Goal: Find specific page/section: Find specific page/section

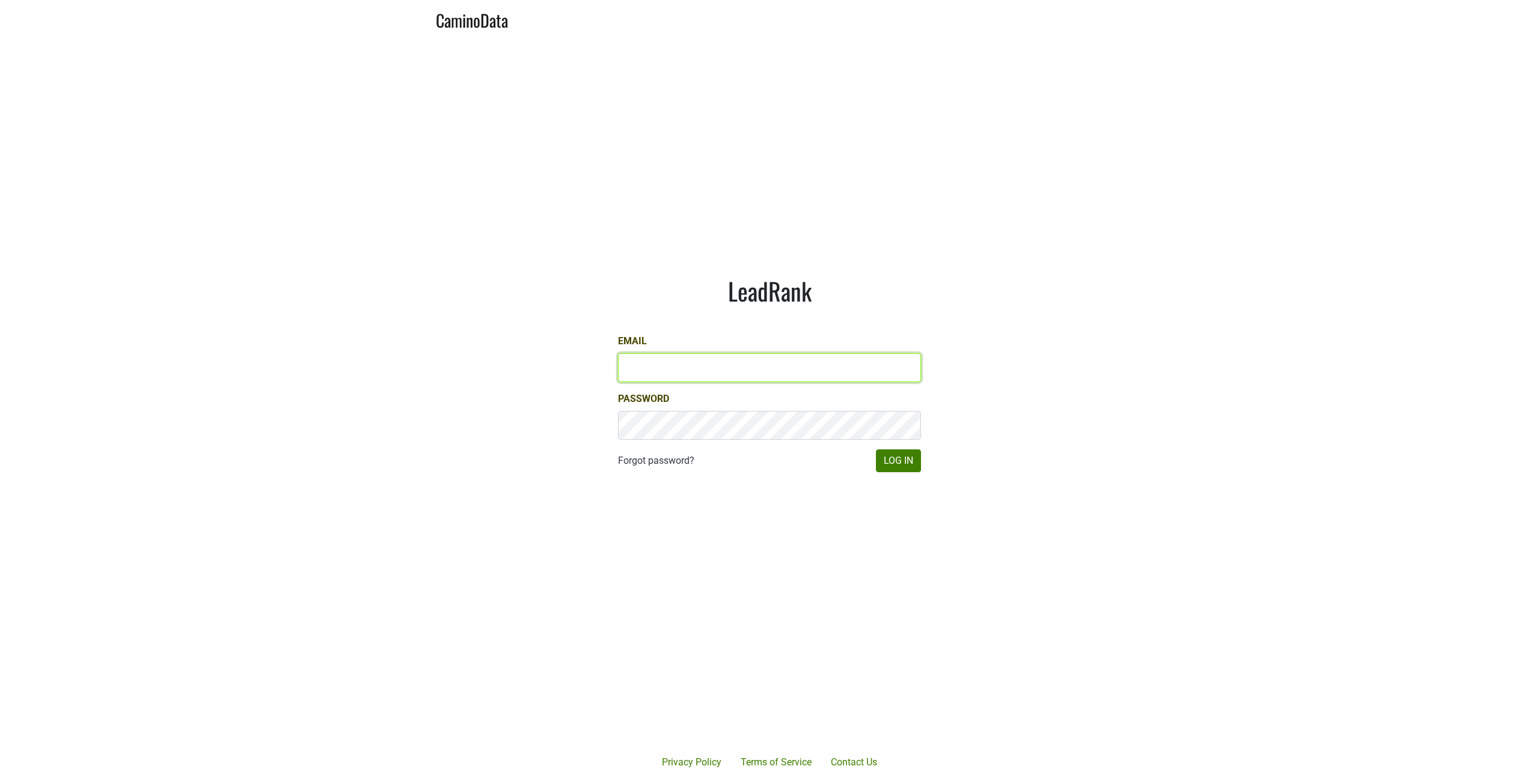
click at [768, 367] on input "Email" at bounding box center [770, 367] width 303 height 29
type input "[PERSON_NAME][EMAIL_ADDRESS][DOMAIN_NAME]"
click at [768, 459] on button "Log In" at bounding box center [899, 461] width 45 height 23
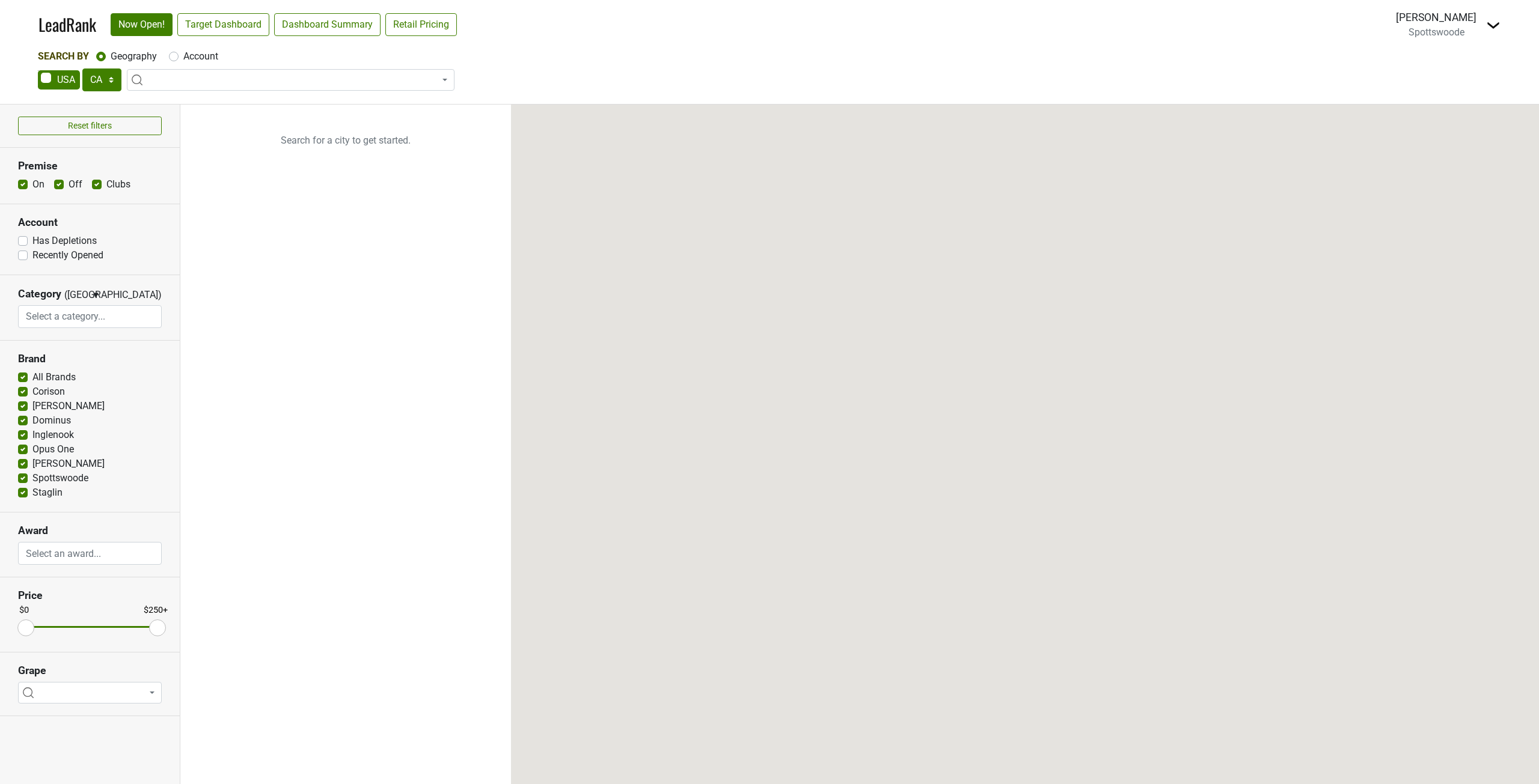
select select "CA"
select select
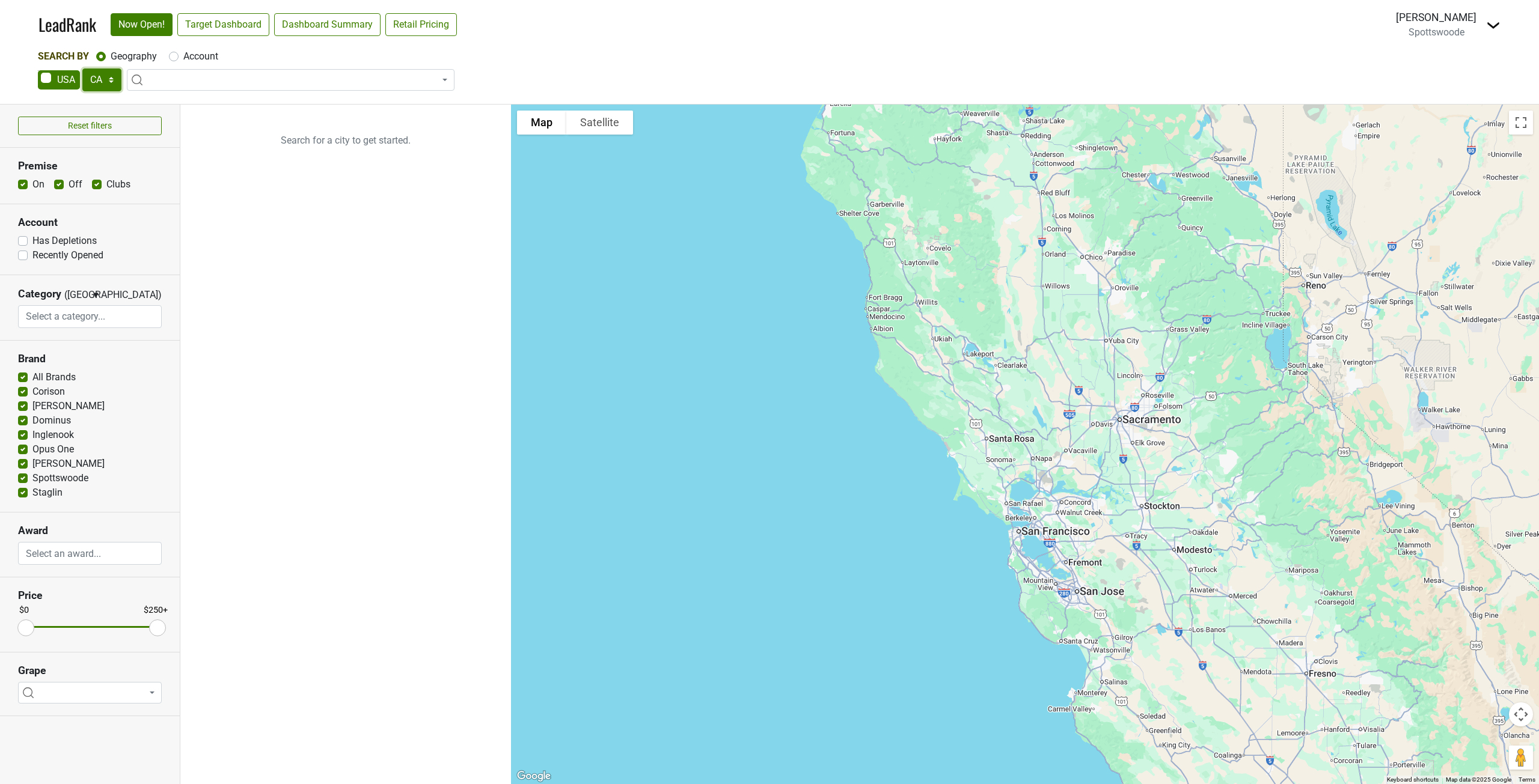
click at [96, 87] on select "AK AL AR AZ CA CO CT DC DE FL GA HI IA ID IL IN KS KY LA MA MD ME MI MN MO MS M…" at bounding box center [101, 80] width 39 height 23
select select "NY"
click at [82, 69] on select "AK AL AR AZ CA CO CT DC DE FL GA HI IA ID IL IN KS KY LA MA MD ME MI MN MO MS M…" at bounding box center [101, 80] width 39 height 23
click at [235, 24] on link "Target Dashboard" at bounding box center [223, 25] width 92 height 23
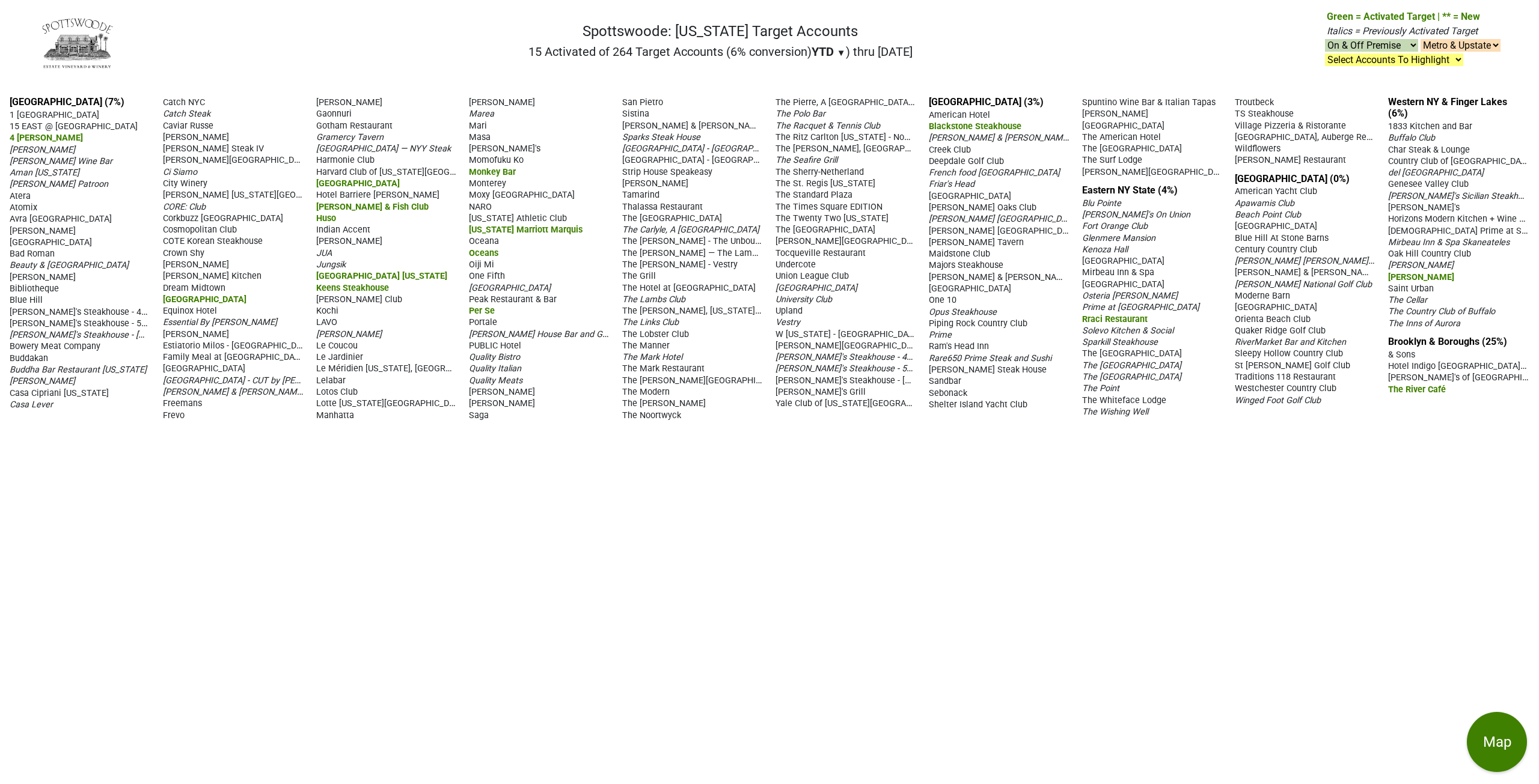
click at [70, 139] on span "4 [PERSON_NAME]" at bounding box center [46, 138] width 73 height 10
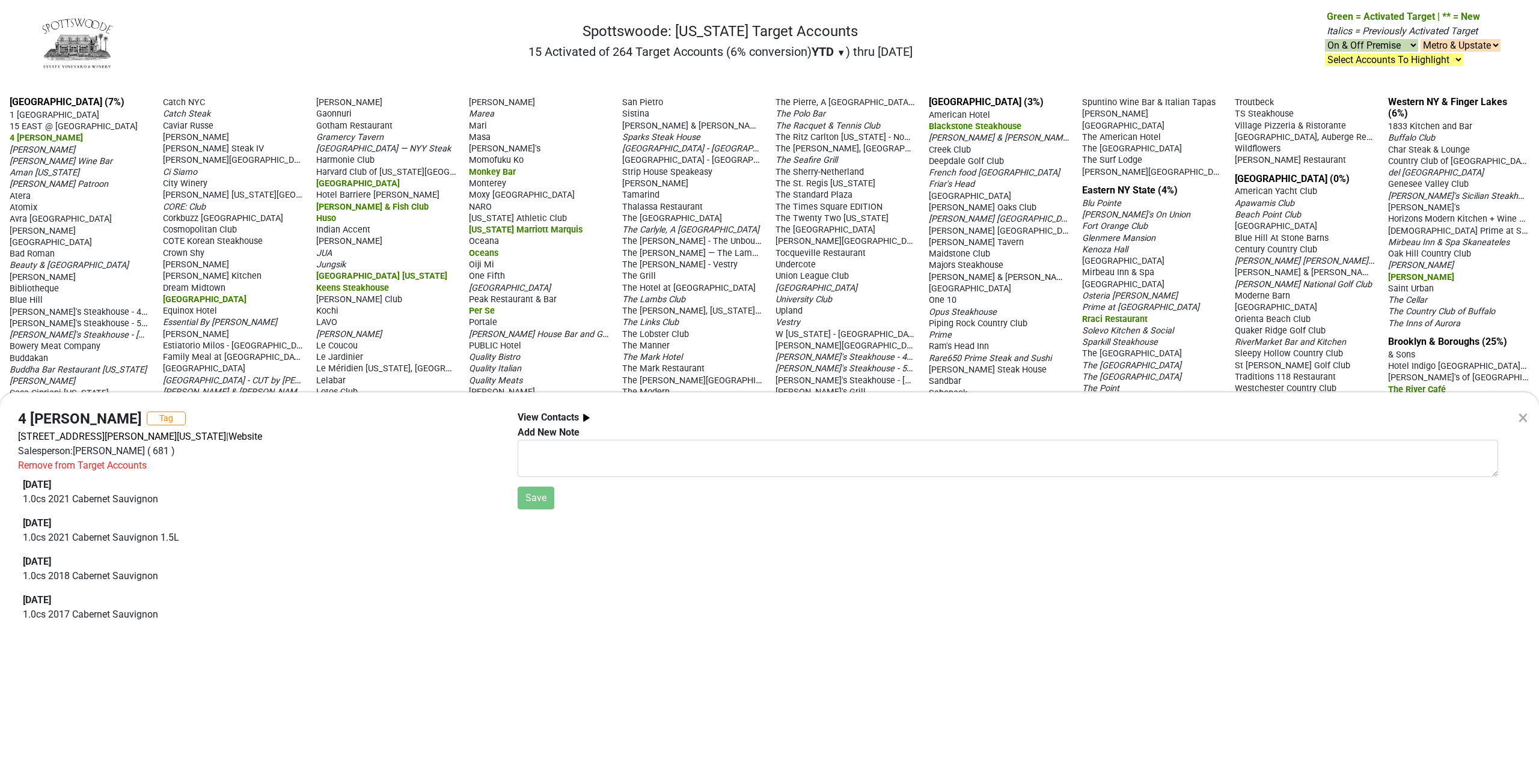
click at [238, 299] on div "× 4 [PERSON_NAME] Rib Tag [STREET_ADDRESS][PERSON_NAME][US_STATE] | Website Sal…" at bounding box center [769, 392] width 1539 height 784
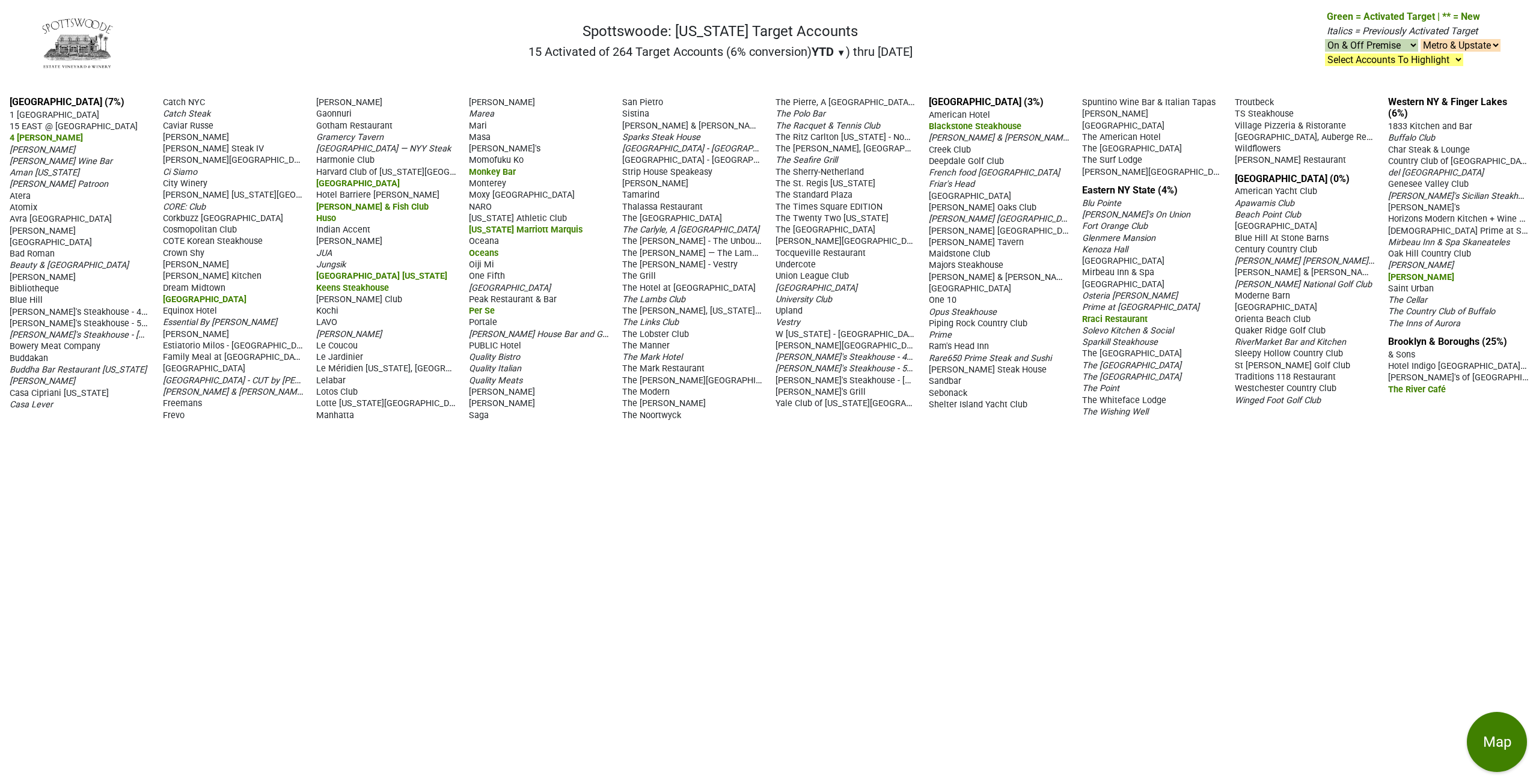
click at [221, 300] on span "[GEOGRAPHIC_DATA]" at bounding box center [205, 299] width 83 height 10
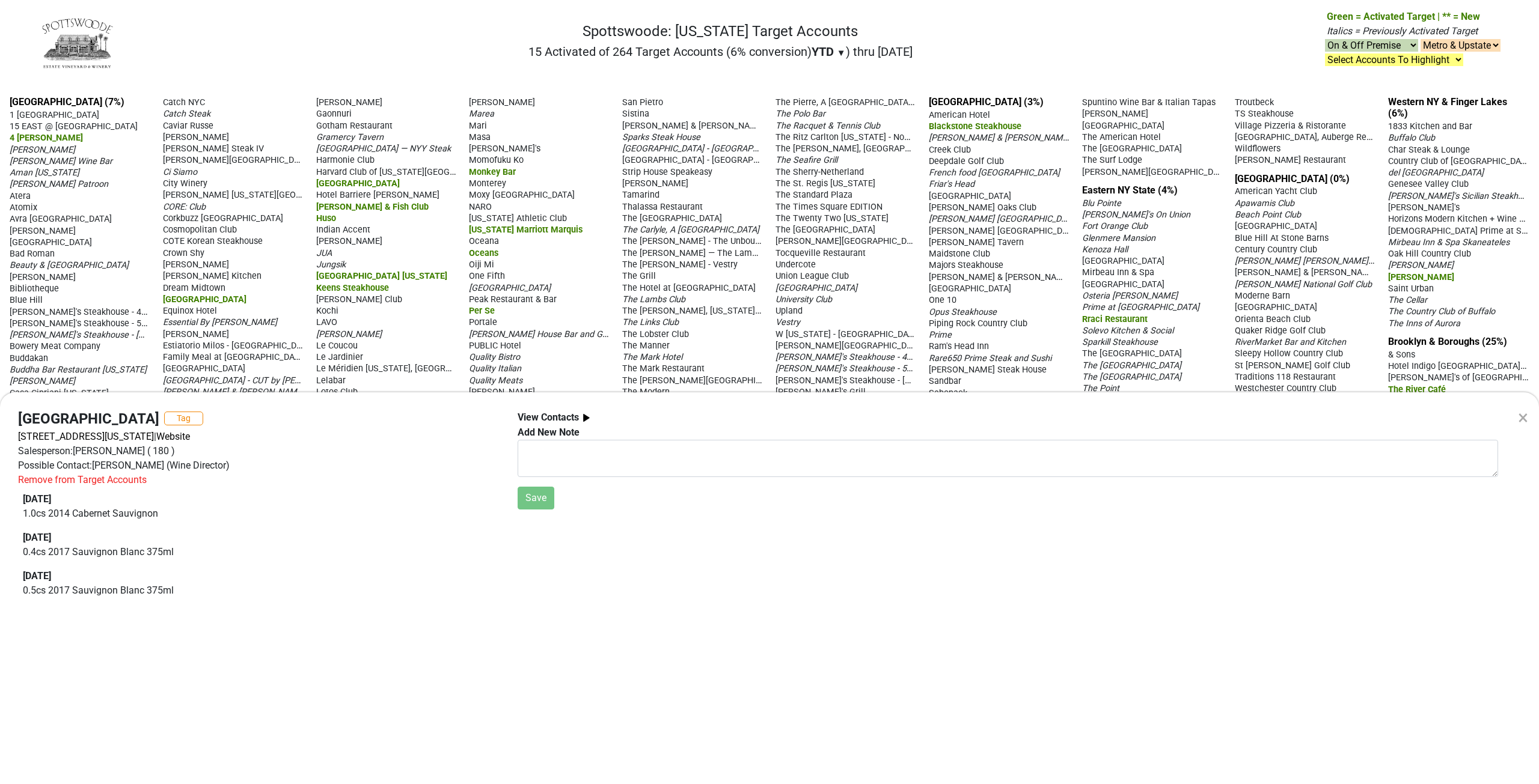
drag, startPoint x: 772, startPoint y: 776, endPoint x: 867, endPoint y: 766, distance: 95.5
click at [349, 205] on div "× [GEOGRAPHIC_DATA] Tag [STREET_ADDRESS][US_STATE] | Website Salesperson: [PERS…" at bounding box center [769, 392] width 1539 height 784
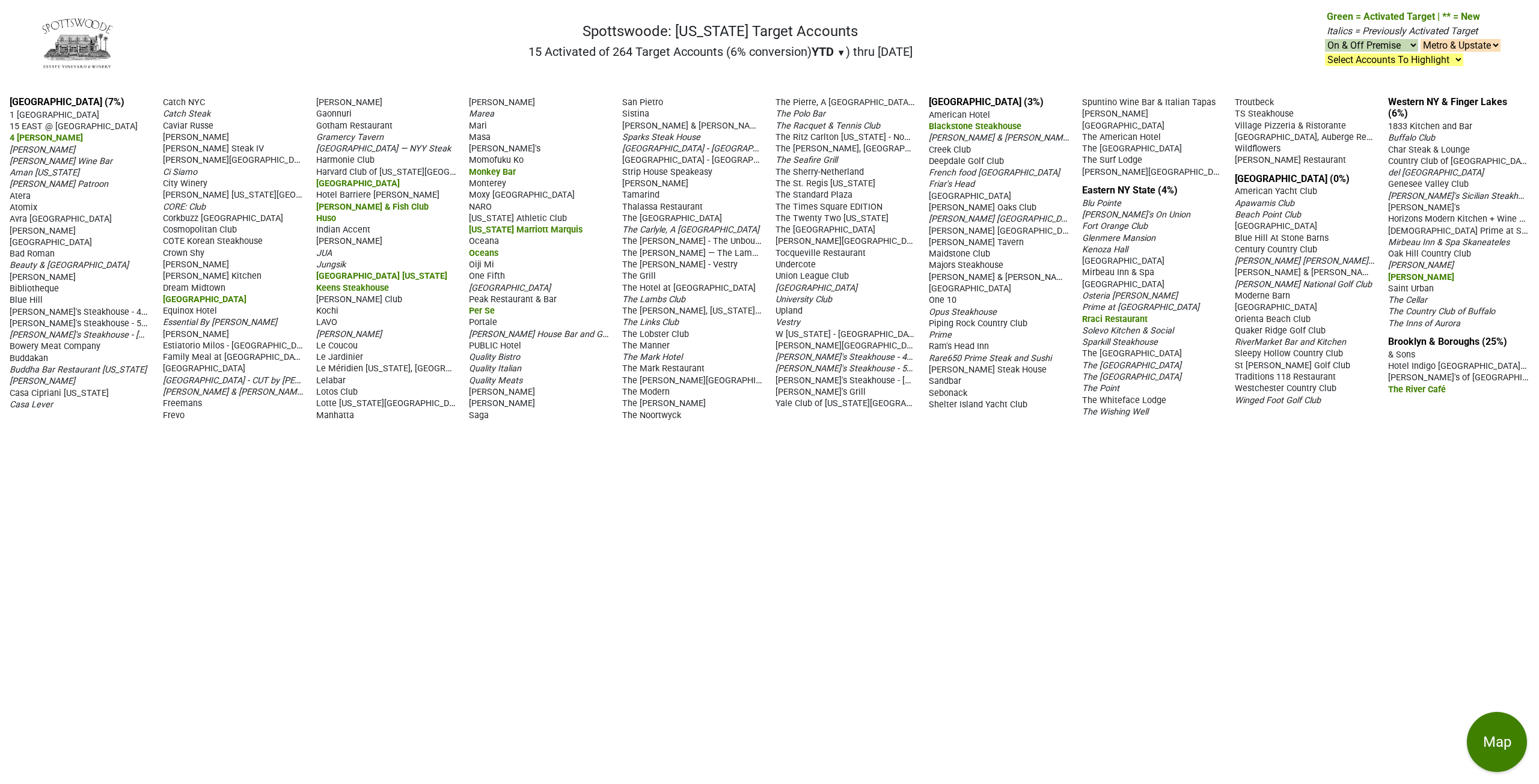
click at [347, 208] on span "[PERSON_NAME] & Fish Club" at bounding box center [372, 207] width 112 height 10
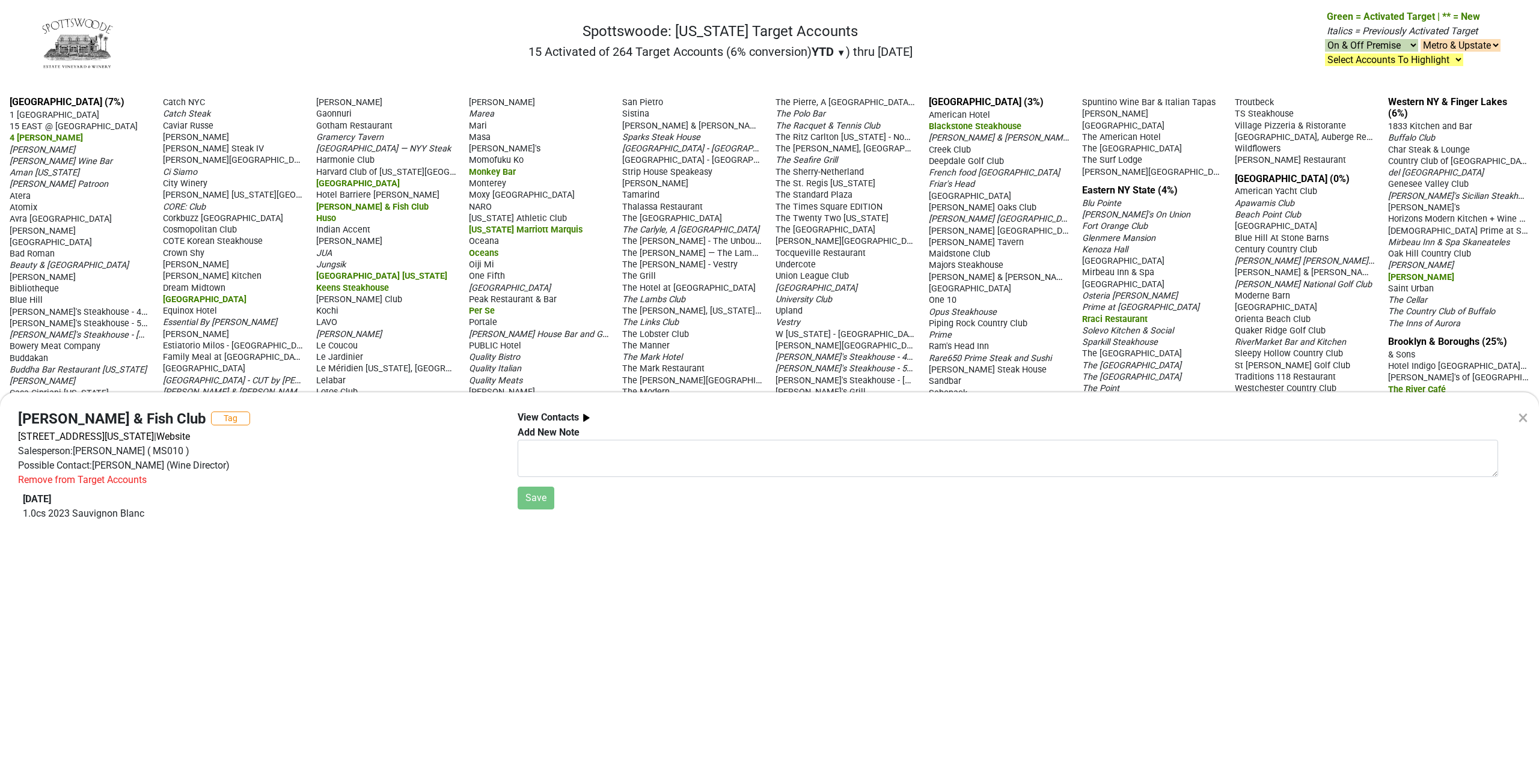
click at [329, 220] on div "× [PERSON_NAME] & Fish Club Tag [STREET_ADDRESS][US_STATE] | Website Salesperso…" at bounding box center [769, 392] width 1539 height 784
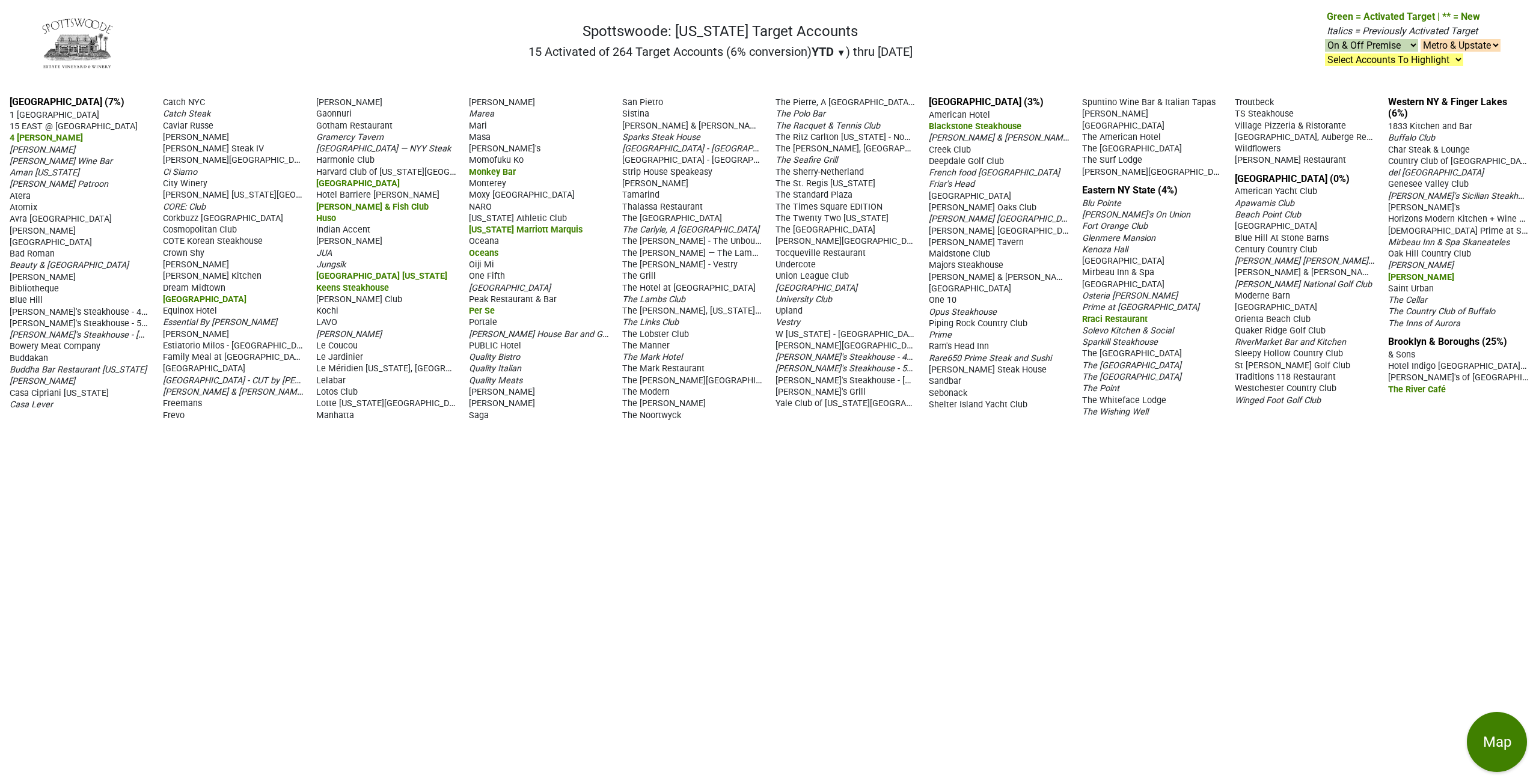
click at [326, 219] on span "Huso" at bounding box center [326, 218] width 20 height 10
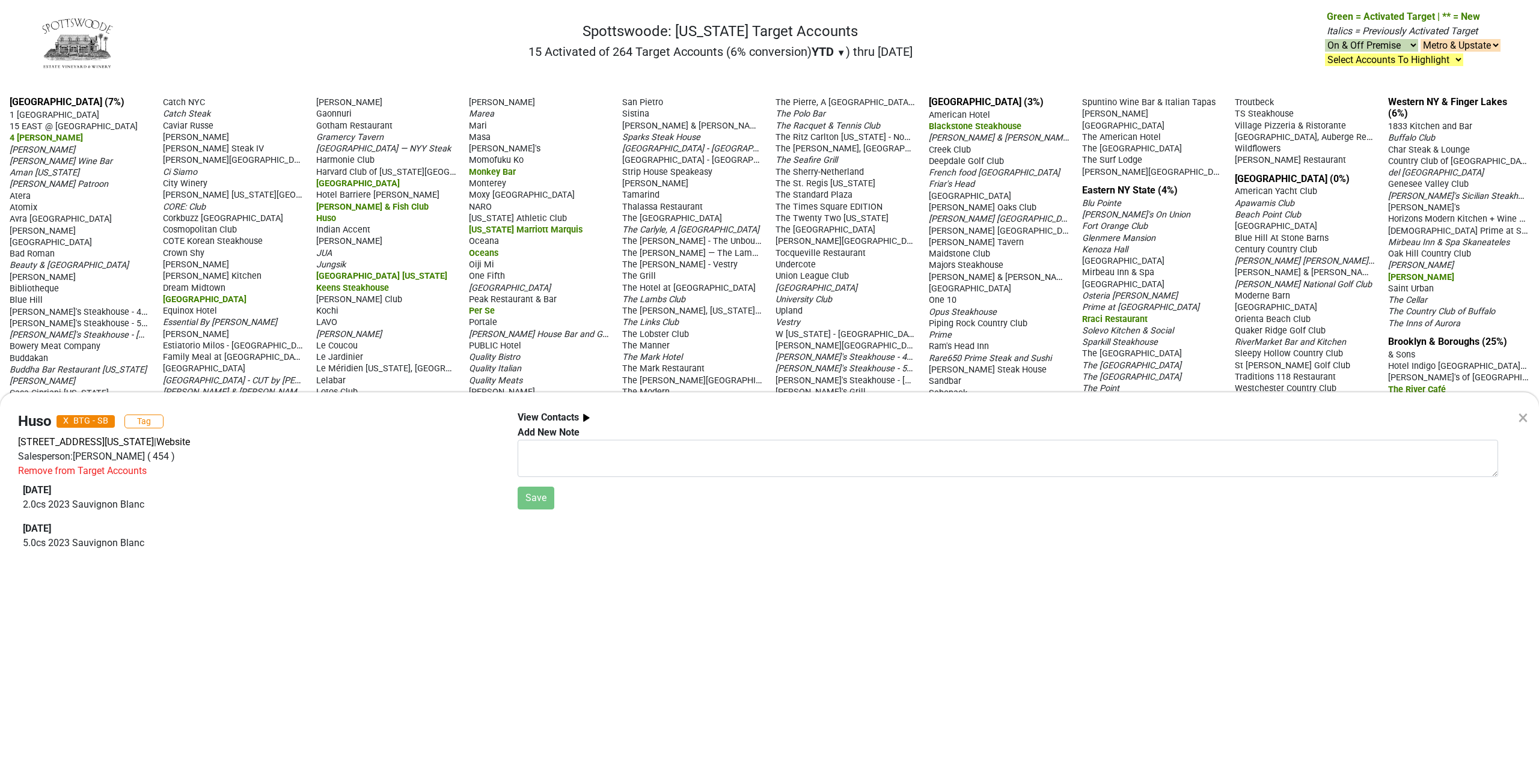
click at [335, 208] on div "× Huso X BTG - SB Tag [STREET_ADDRESS][US_STATE] | Website Salesperson: [PERSON…" at bounding box center [769, 392] width 1539 height 784
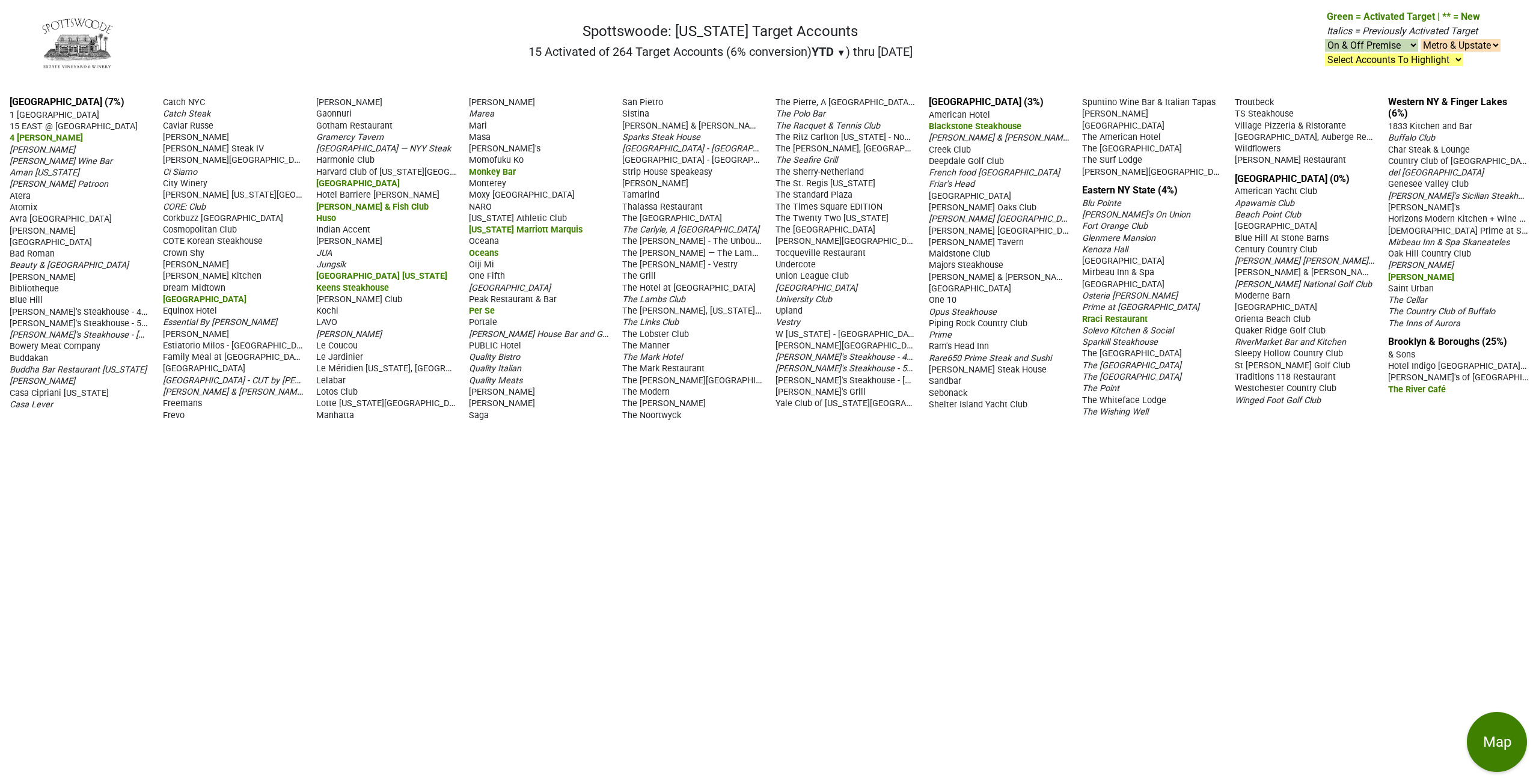
click at [334, 208] on span "[PERSON_NAME] & Fish Club" at bounding box center [372, 207] width 112 height 10
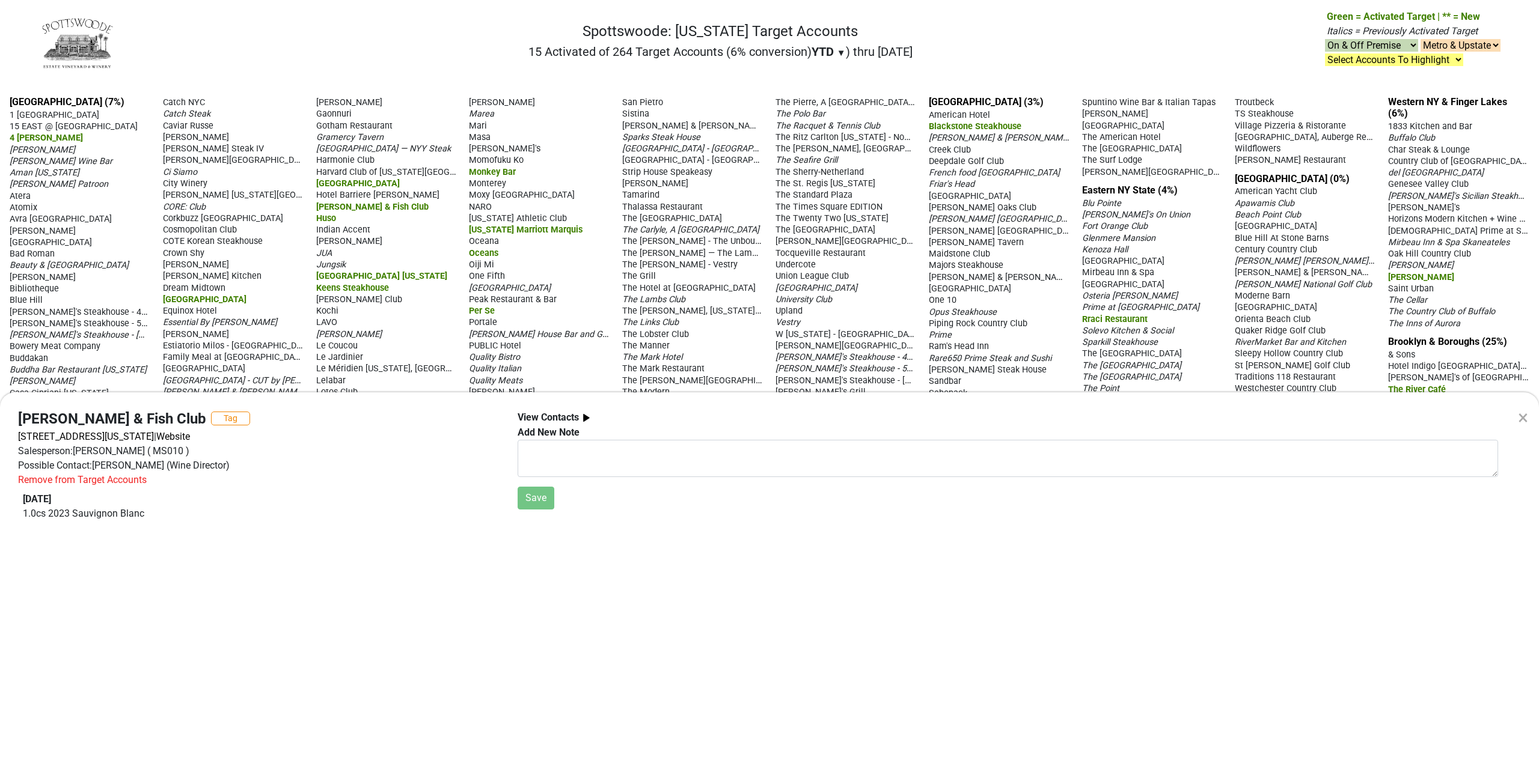
click at [1525, 415] on div "×" at bounding box center [1523, 417] width 10 height 29
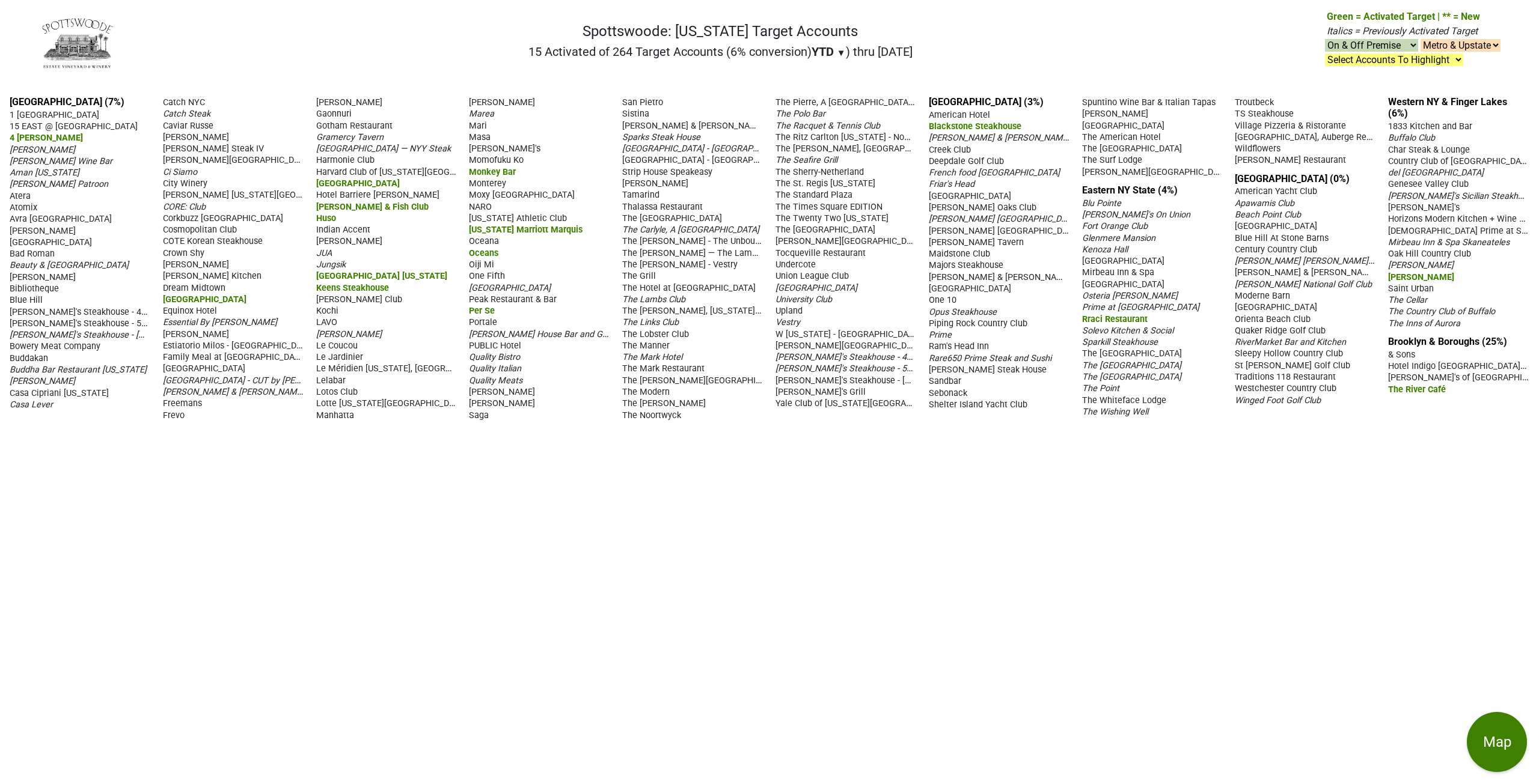
click at [328, 416] on span "Manhatta" at bounding box center [335, 415] width 38 height 10
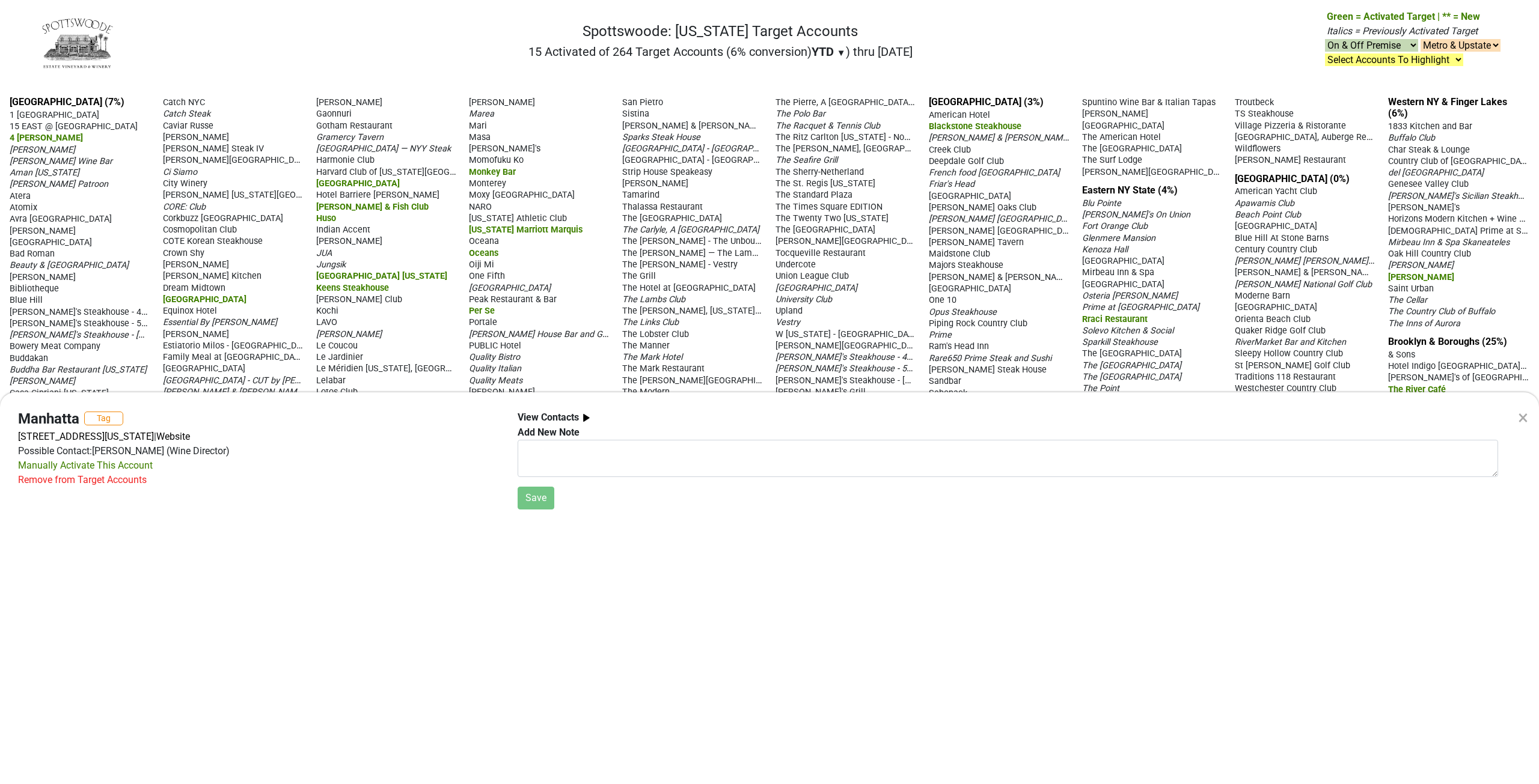
click at [18, 150] on div "× Manhatta Tag [STREET_ADDRESS][US_STATE] | Website Possible Contact: [PERSON_N…" at bounding box center [769, 392] width 1539 height 784
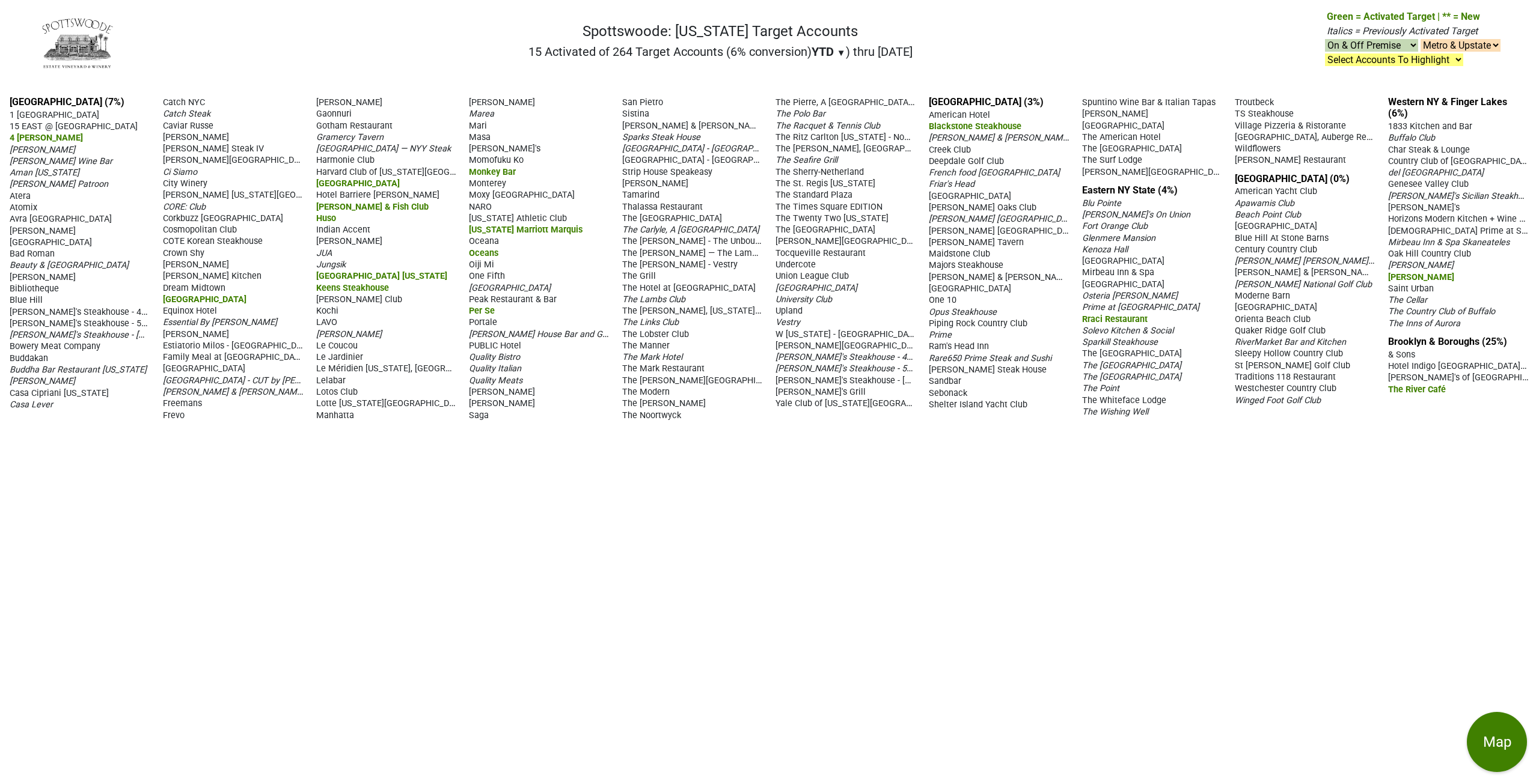
click at [18, 150] on span "[PERSON_NAME]" at bounding box center [42, 150] width 66 height 10
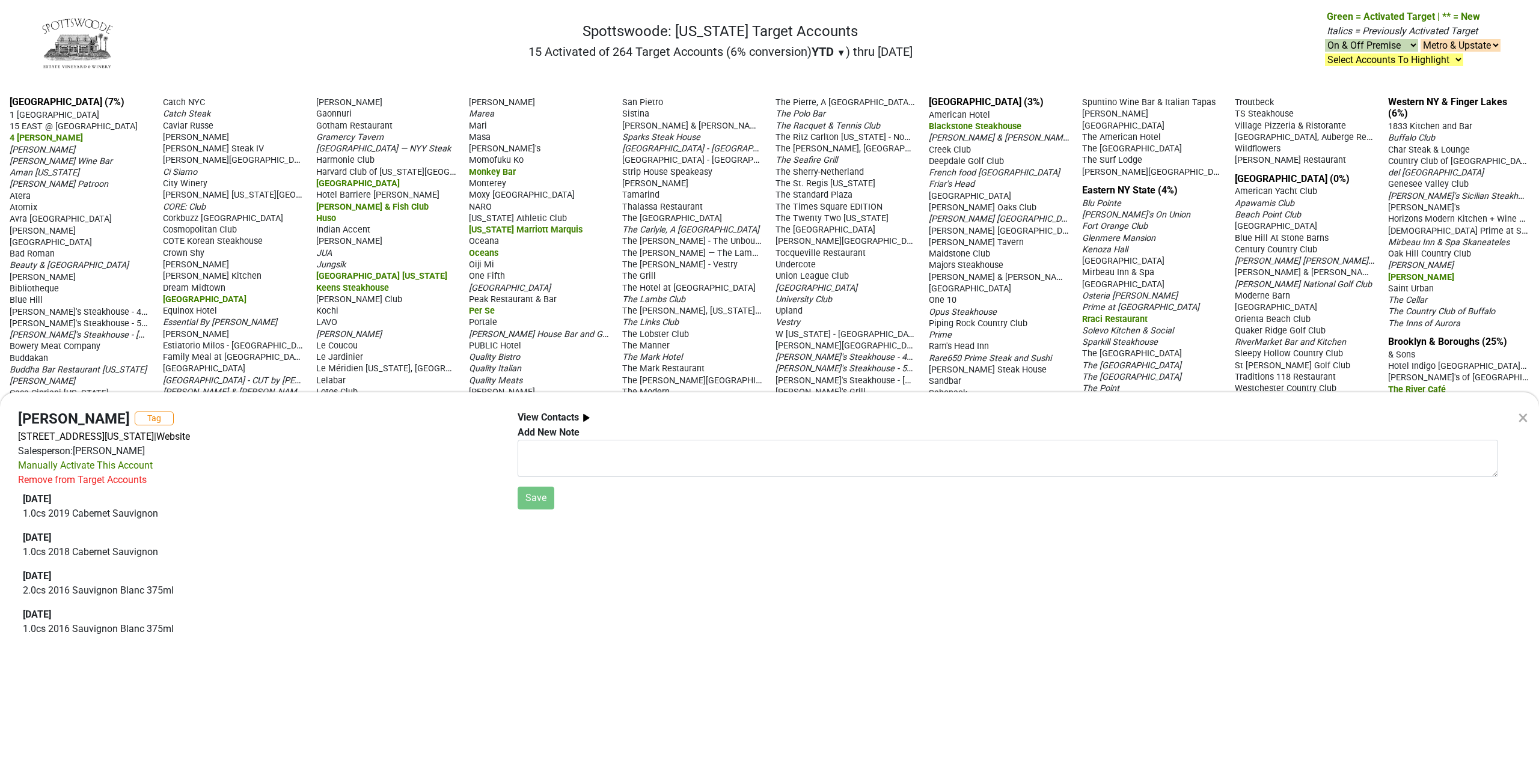
drag, startPoint x: 222, startPoint y: 567, endPoint x: 484, endPoint y: 308, distance: 368.4
click at [484, 308] on div "× [PERSON_NAME] Tag [STREET_ADDRESS][US_STATE] | Website Salesperson: [PERSON_N…" at bounding box center [769, 392] width 1539 height 784
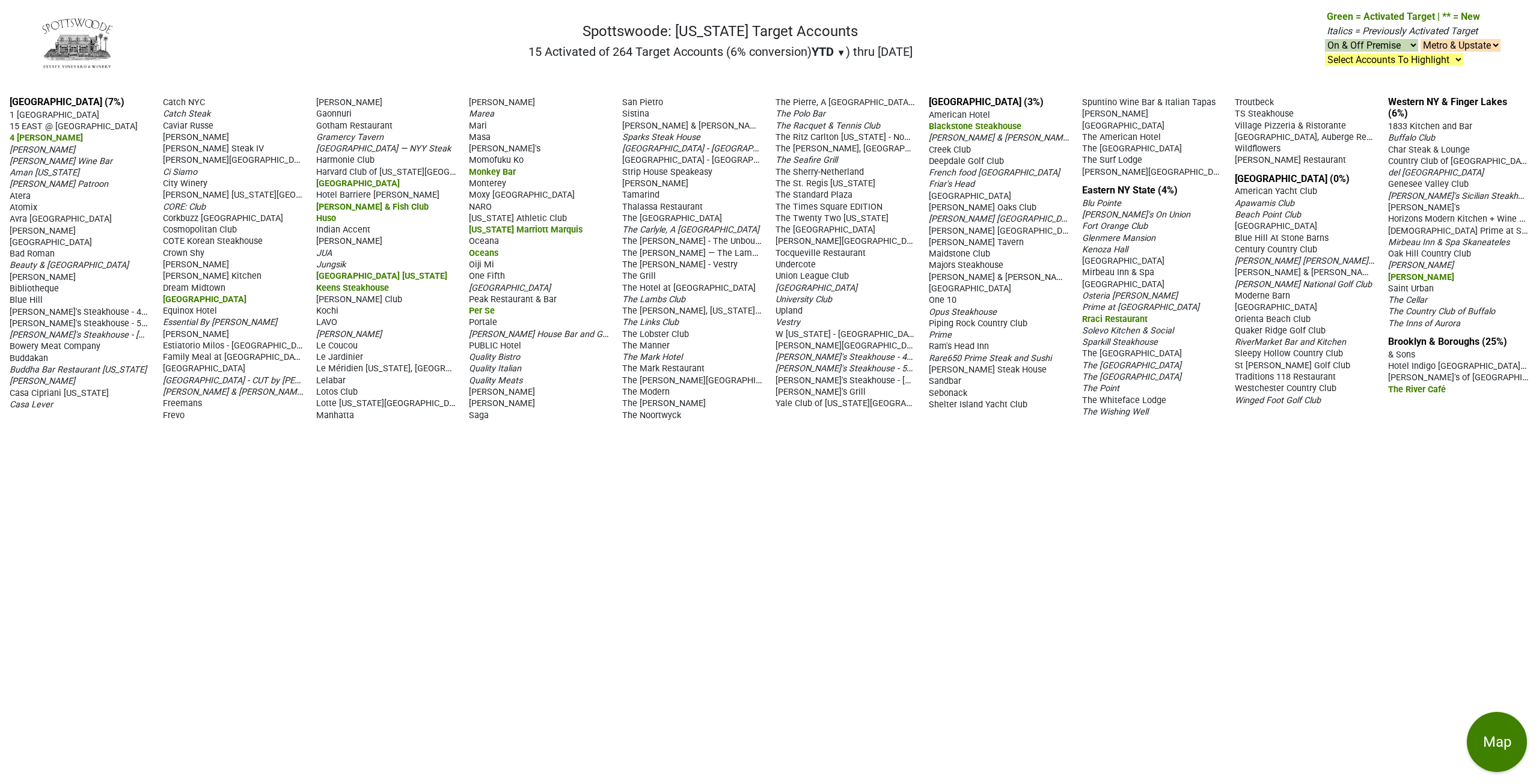
click at [484, 310] on span "Per Se" at bounding box center [482, 311] width 26 height 10
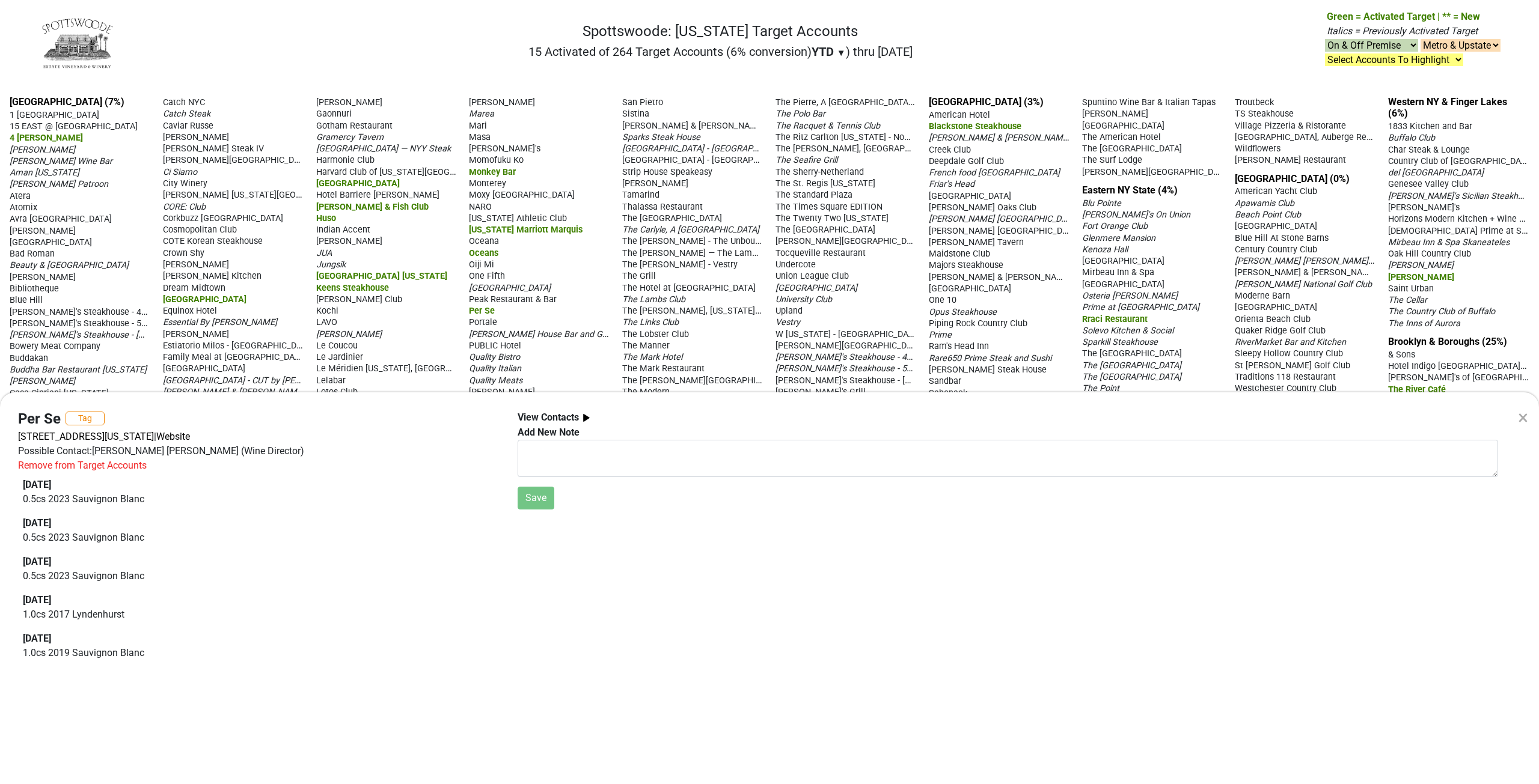
click at [806, 115] on div "× Per Se Tag [STREET_ADDRESS][US_STATE] | Website Possible Contact: [PERSON_NAM…" at bounding box center [769, 392] width 1539 height 784
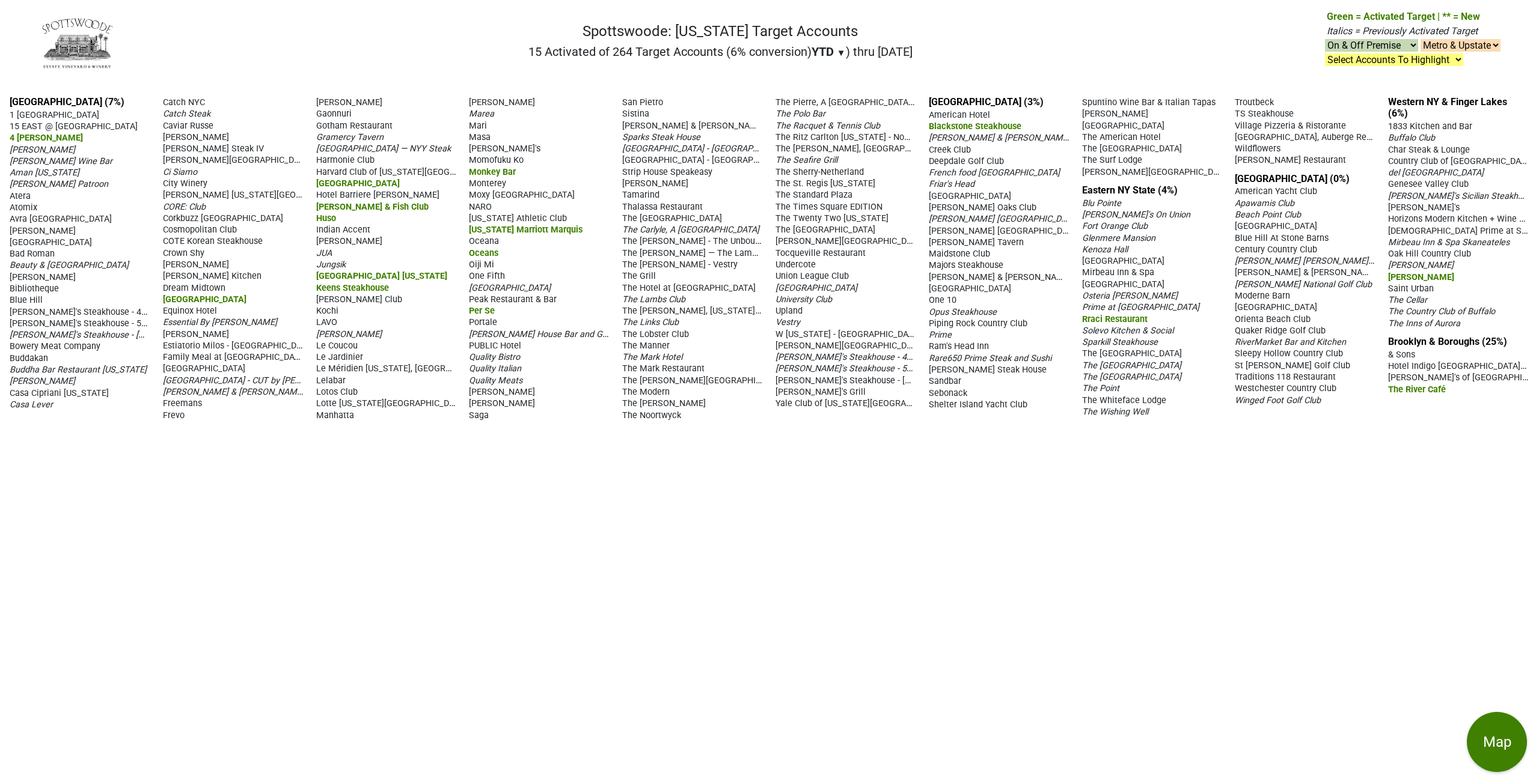
click at [806, 115] on span "The Polo Bar" at bounding box center [800, 114] width 50 height 10
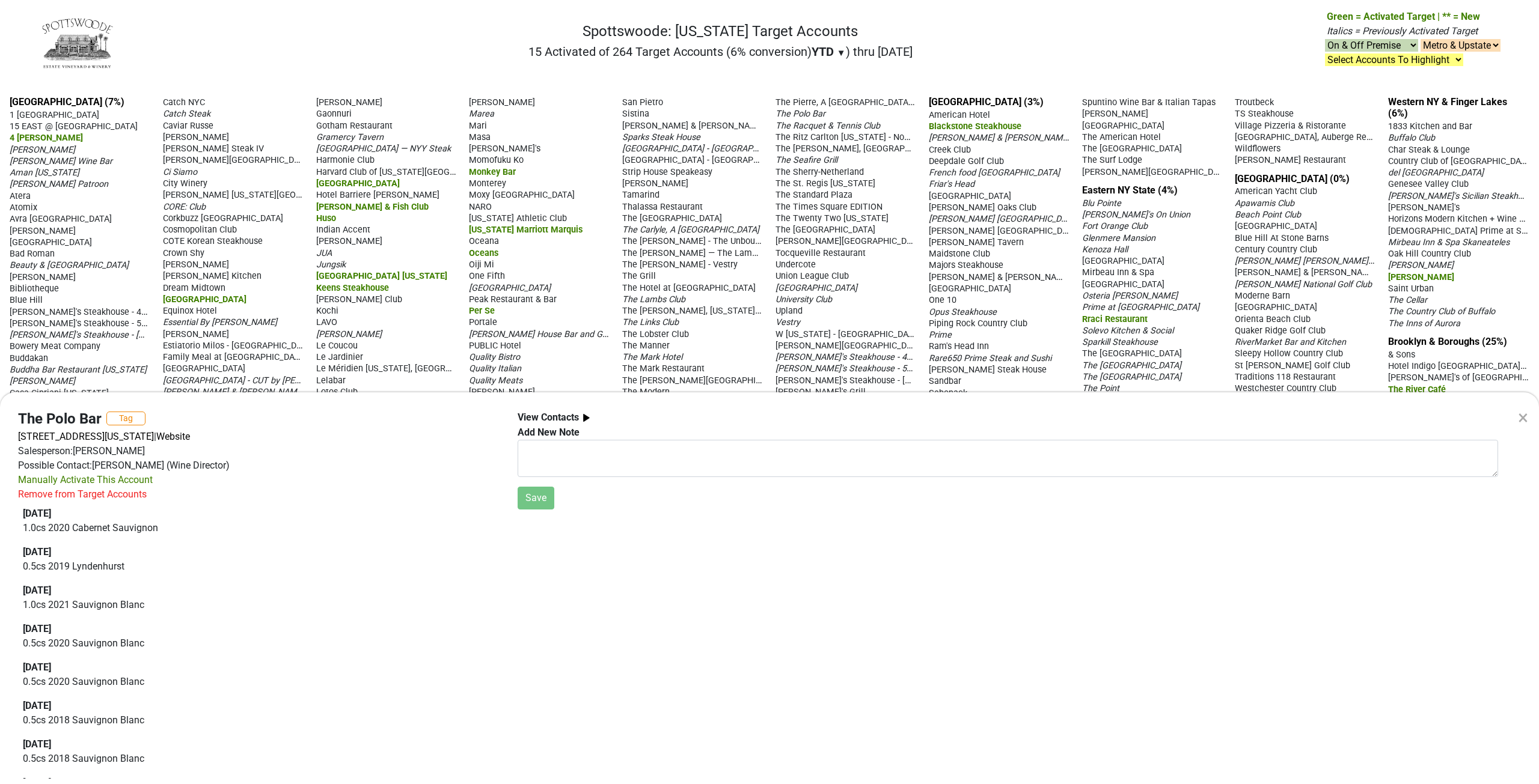
click at [495, 170] on div "× The Polo Bar Tag [STREET_ADDRESS][US_STATE] | Website Salesperson: [PERSON_NA…" at bounding box center [769, 392] width 1539 height 784
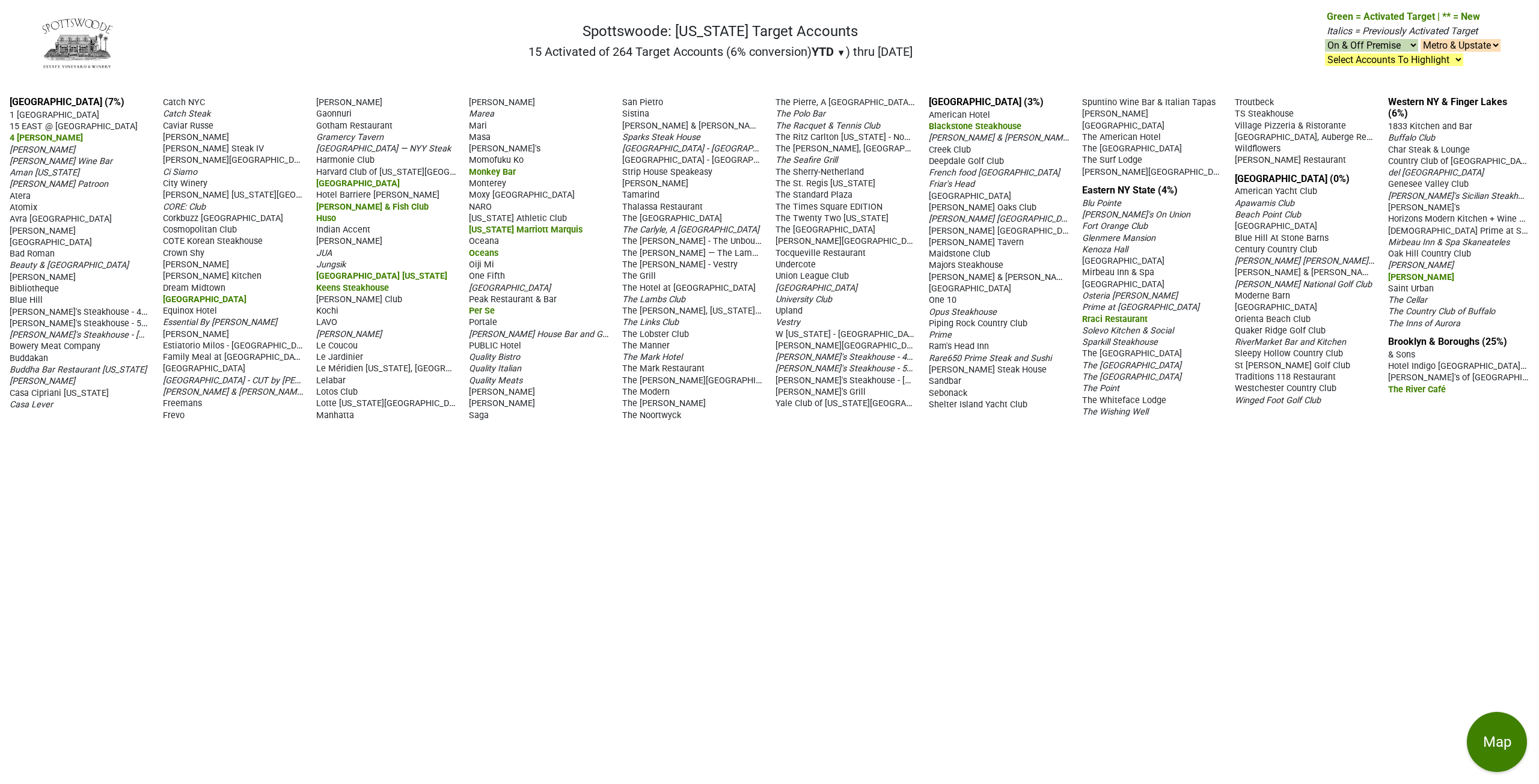
click at [494, 171] on span "Monkey Bar" at bounding box center [493, 172] width 47 height 10
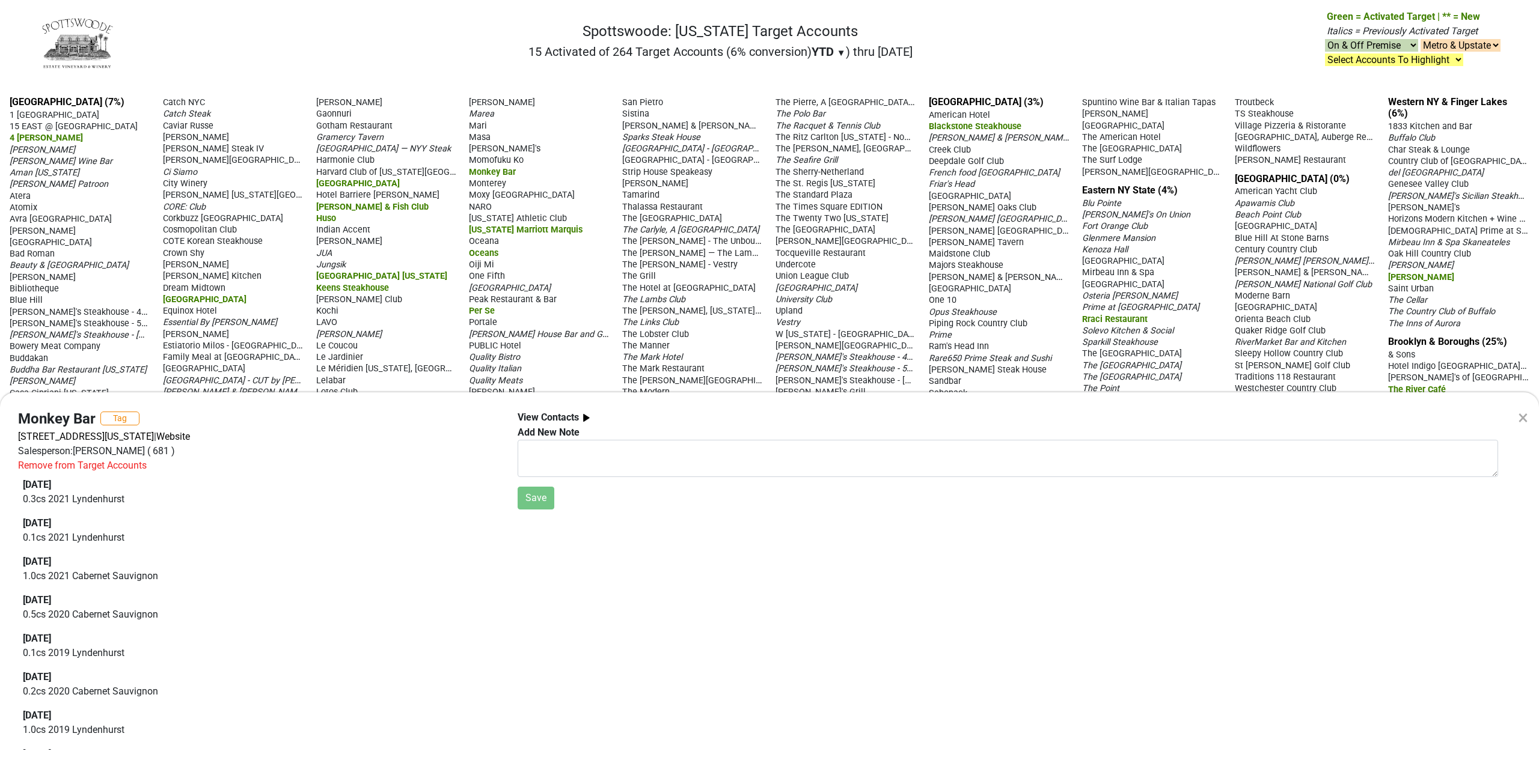
click at [489, 250] on div "× Monkey Bar Tag [STREET_ADDRESS][US_STATE] | Website Salesperson: [PERSON_NAME…" at bounding box center [769, 392] width 1539 height 784
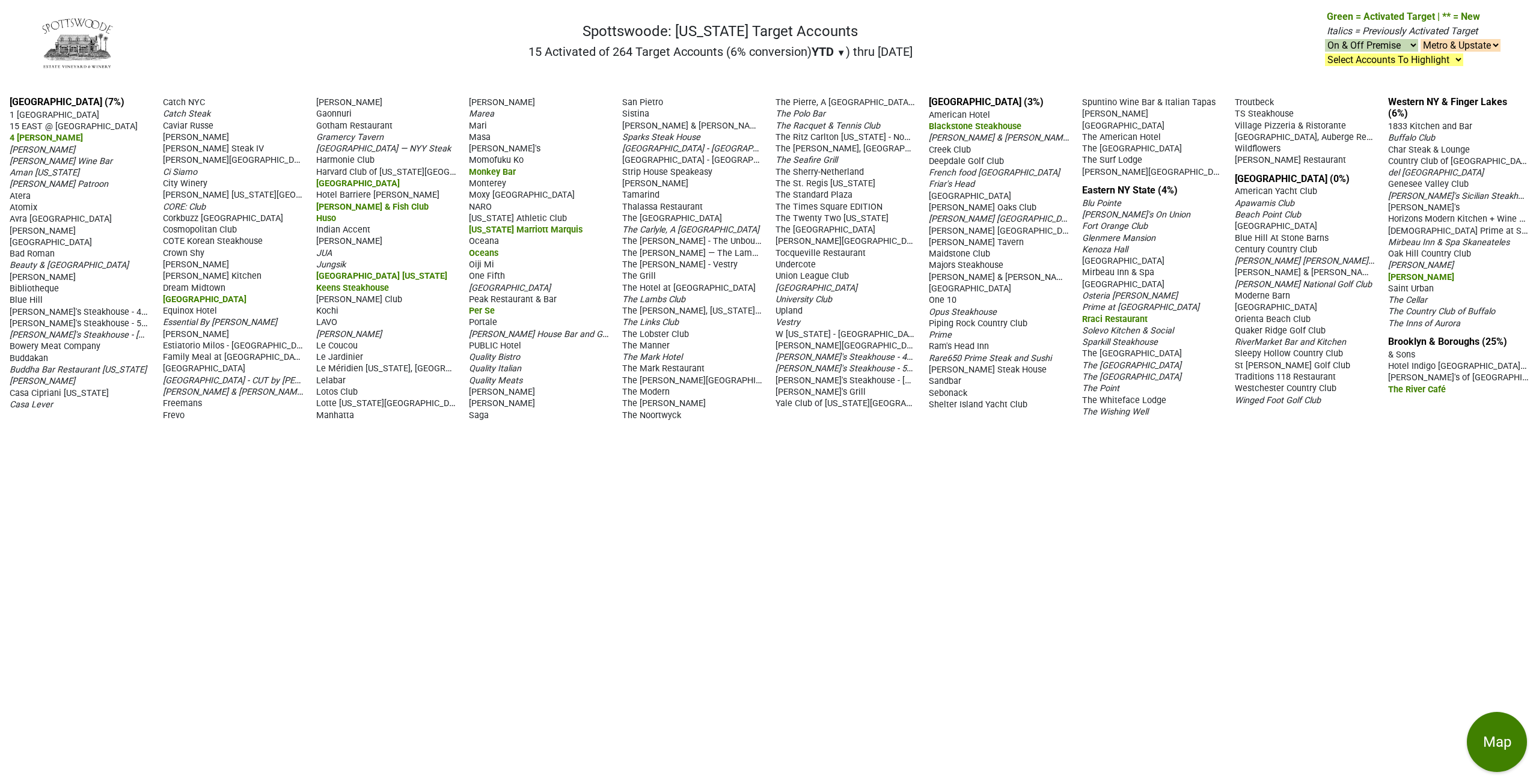
click at [486, 252] on span "Oceans" at bounding box center [484, 253] width 29 height 10
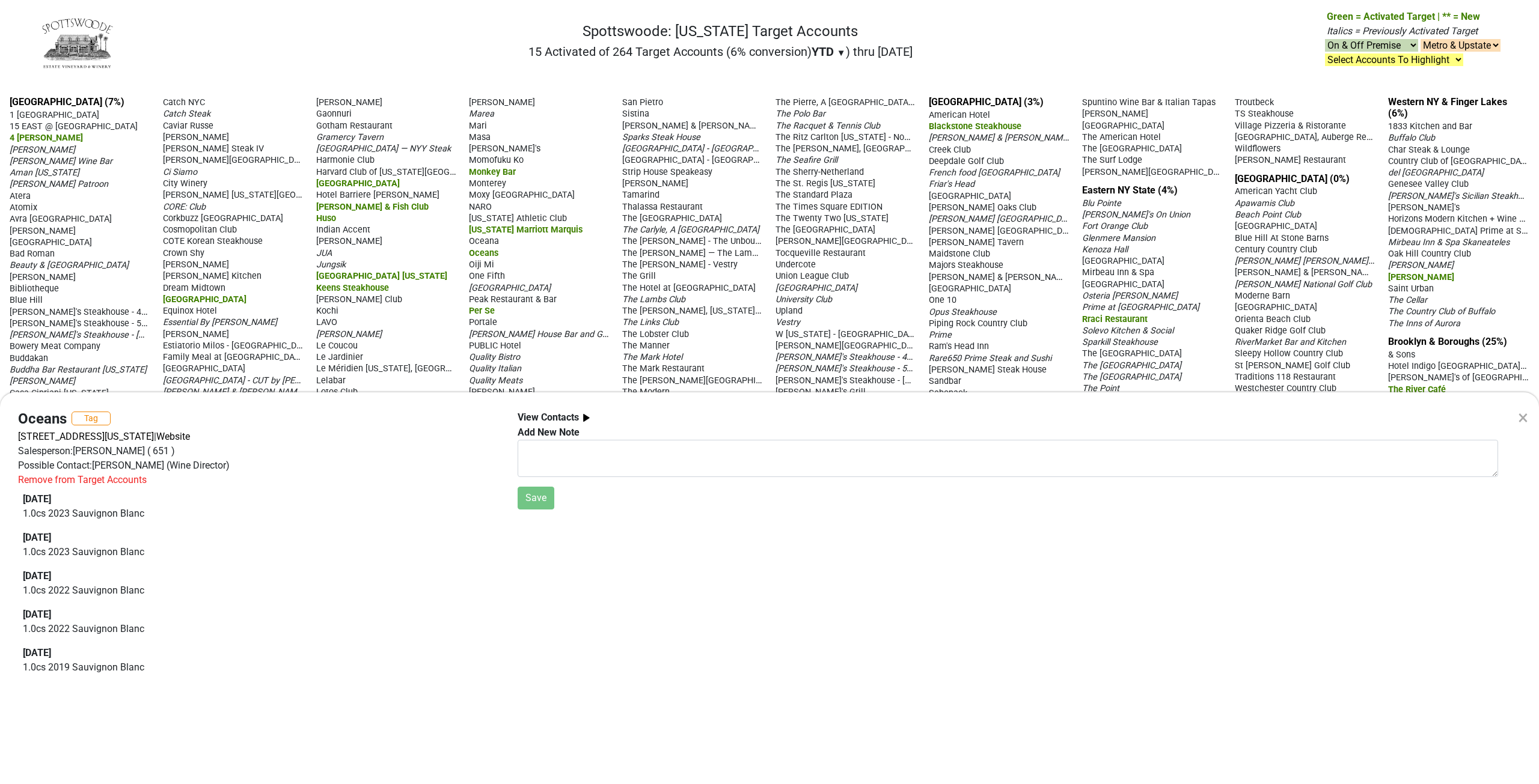
click at [791, 323] on div "× Oceans Tag [STREET_ADDRESS][US_STATE] | Website Salesperson: [PERSON_NAME] ( …" at bounding box center [769, 392] width 1539 height 784
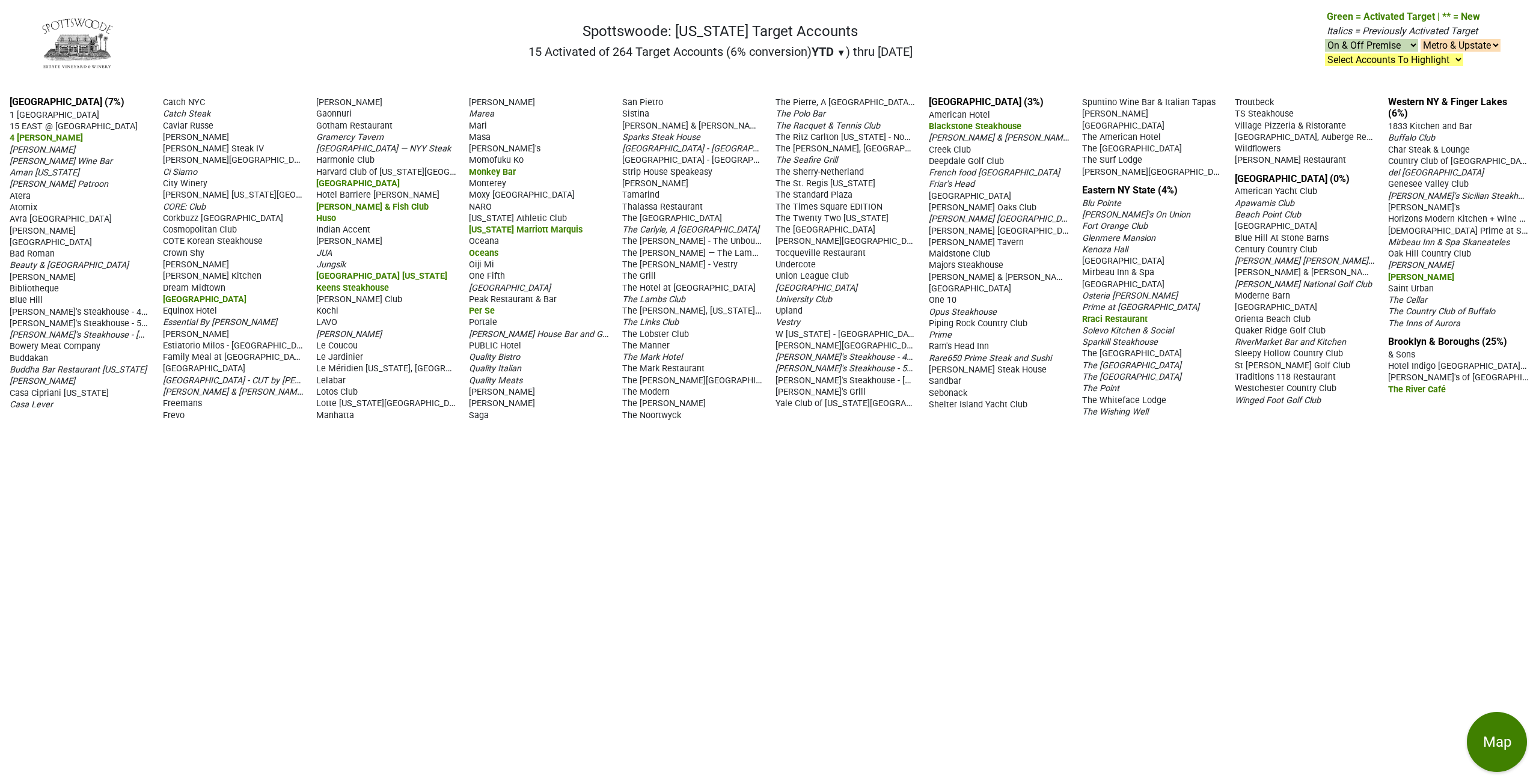
click at [791, 323] on span "Vestry" at bounding box center [788, 322] width 25 height 10
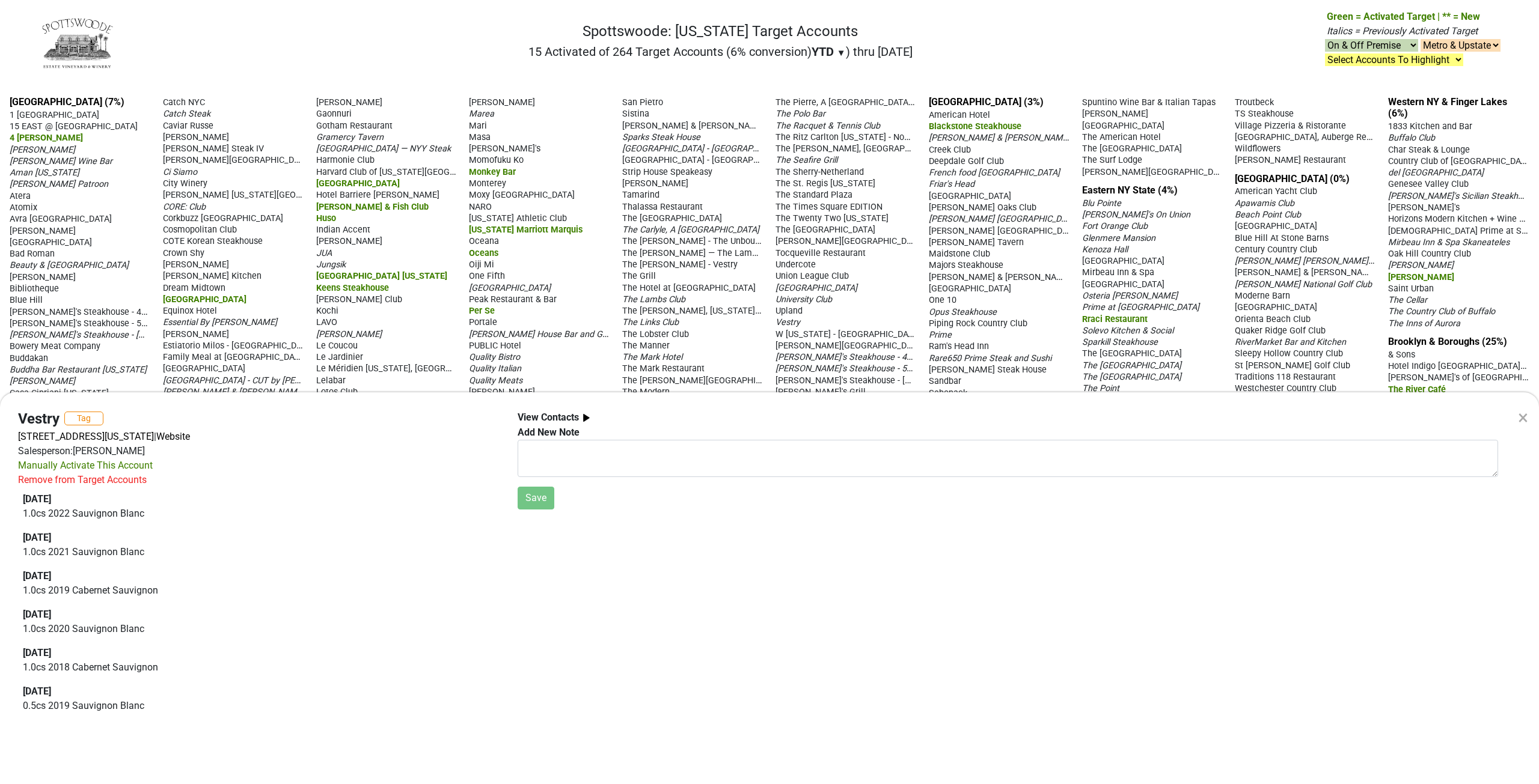
click at [1521, 416] on div "×" at bounding box center [1523, 417] width 10 height 29
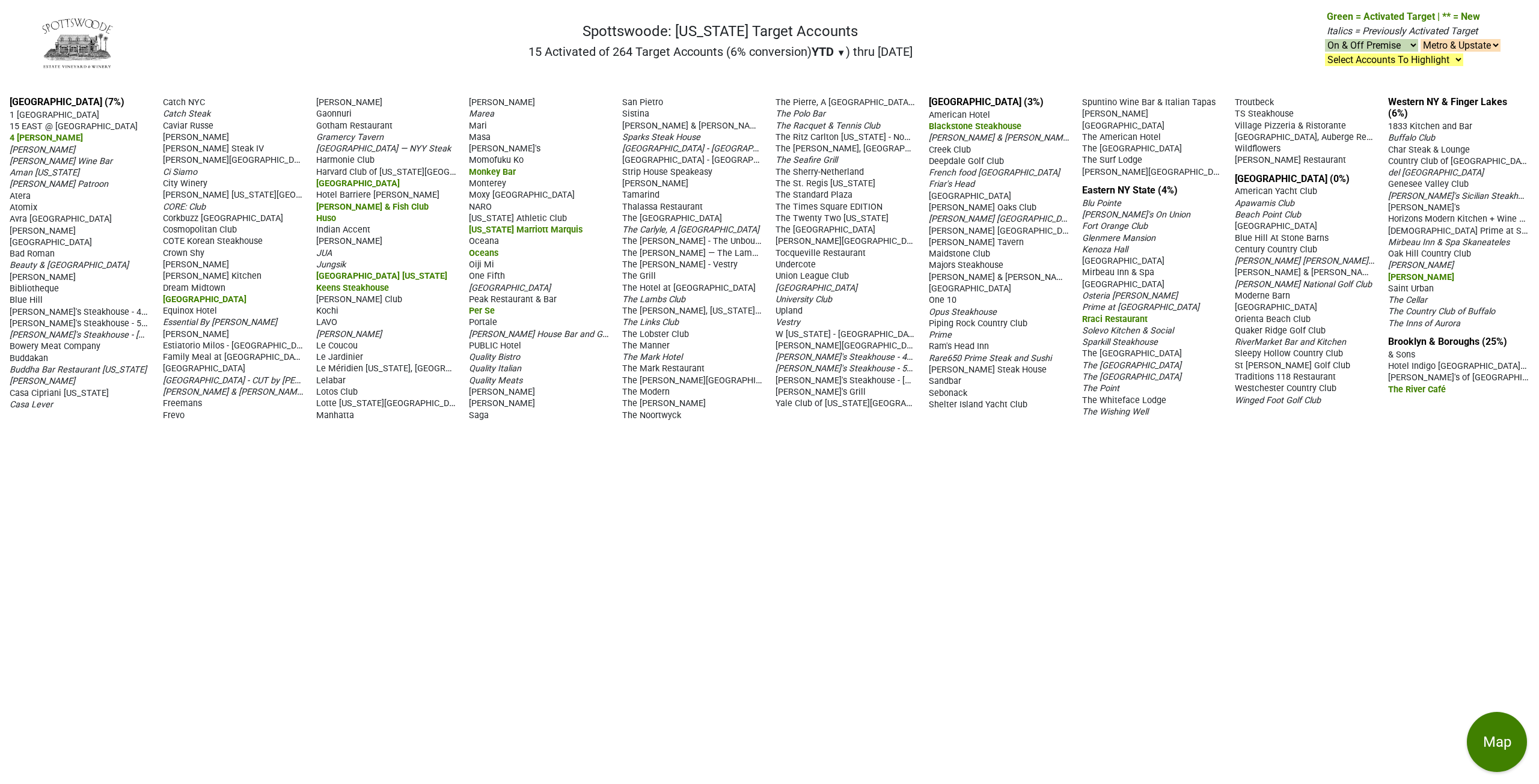
click at [849, 355] on span "[PERSON_NAME]'s Steakhouse - 41st" at bounding box center [847, 357] width 143 height 11
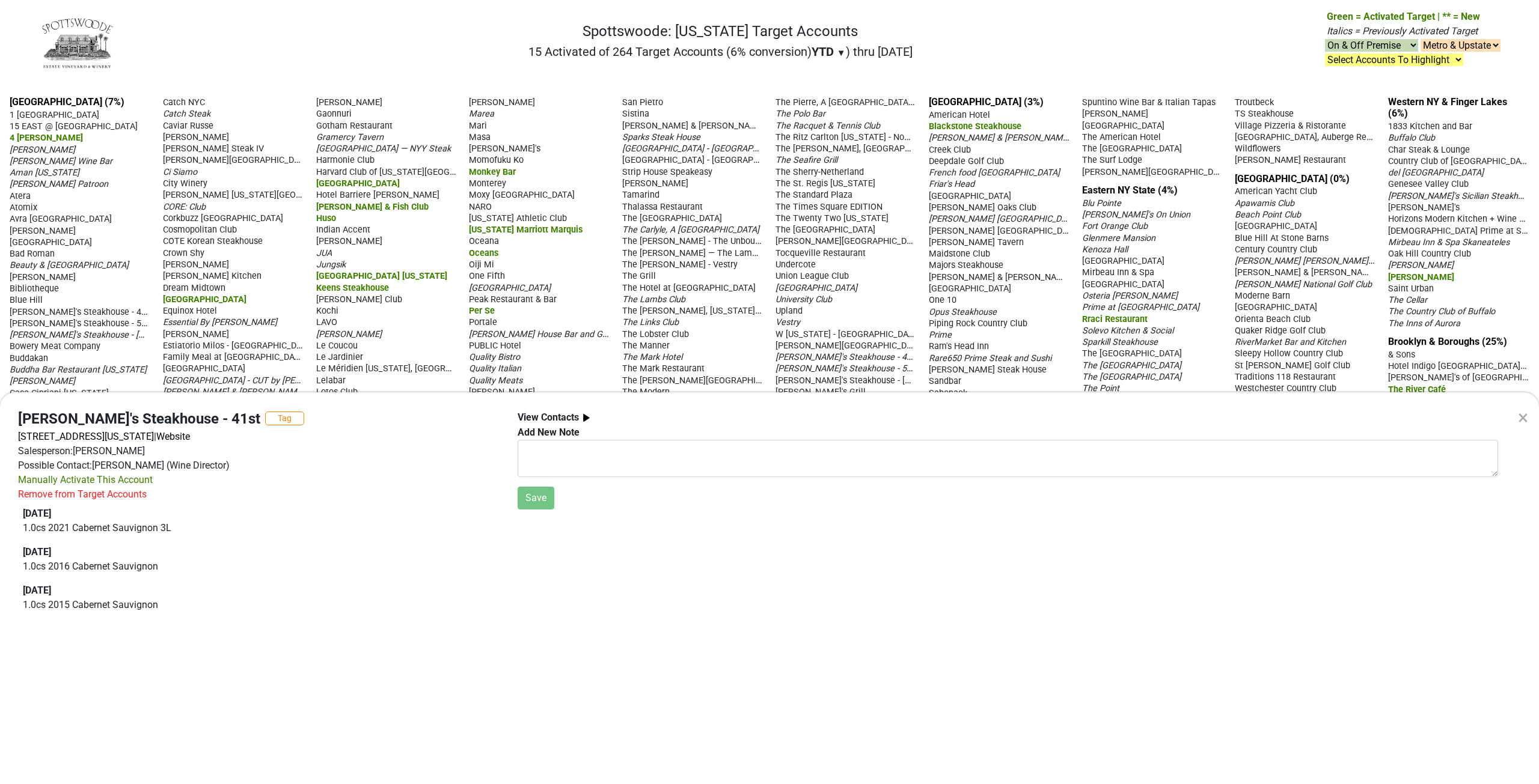
click at [842, 367] on div "× [PERSON_NAME]'s Steakhouse - 41st Tag [STREET_ADDRESS][US_STATE] | Website Sa…" at bounding box center [769, 392] width 1539 height 784
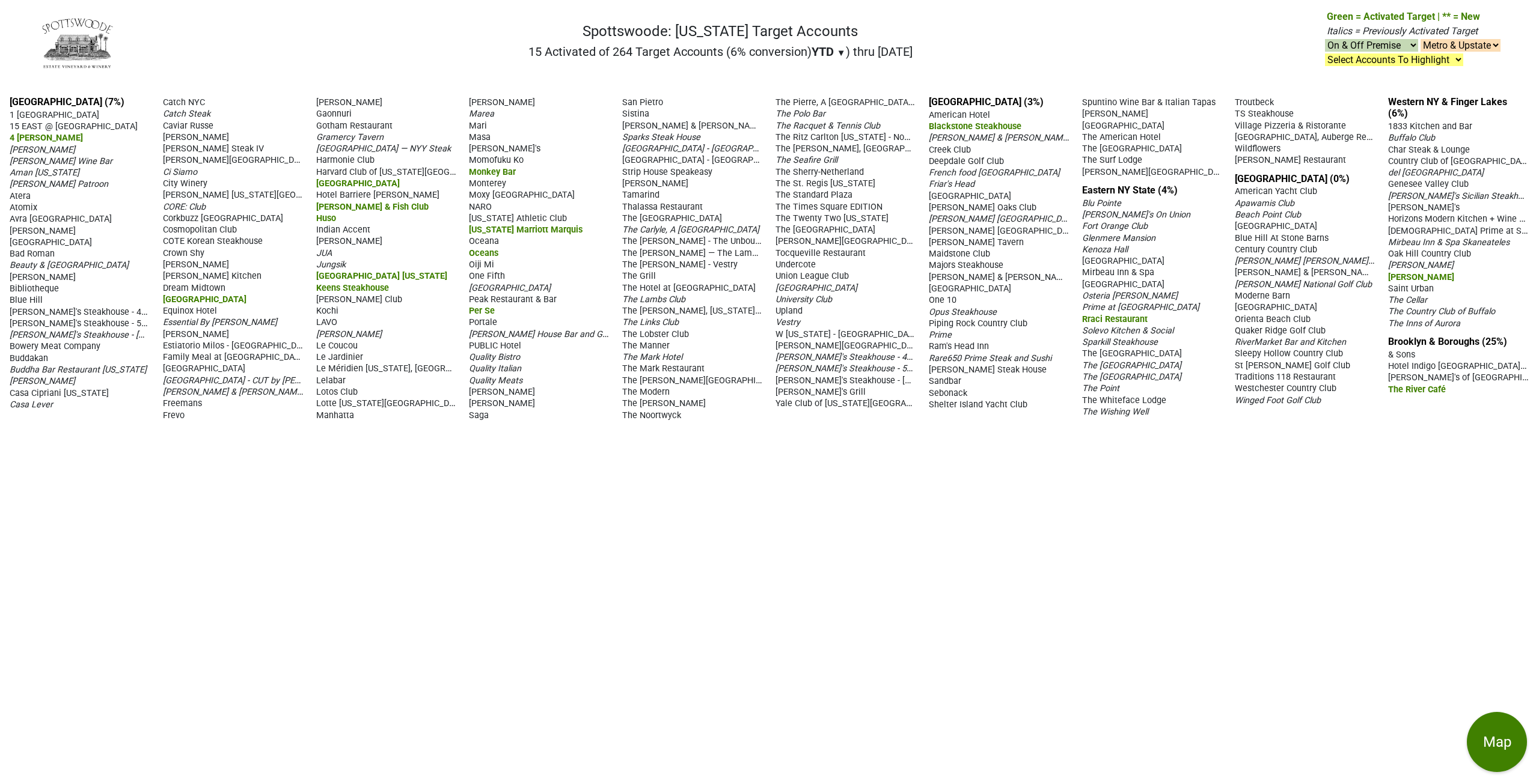
click at [841, 368] on span "[PERSON_NAME]'s Steakhouse - 54th" at bounding box center [848, 368] width 144 height 11
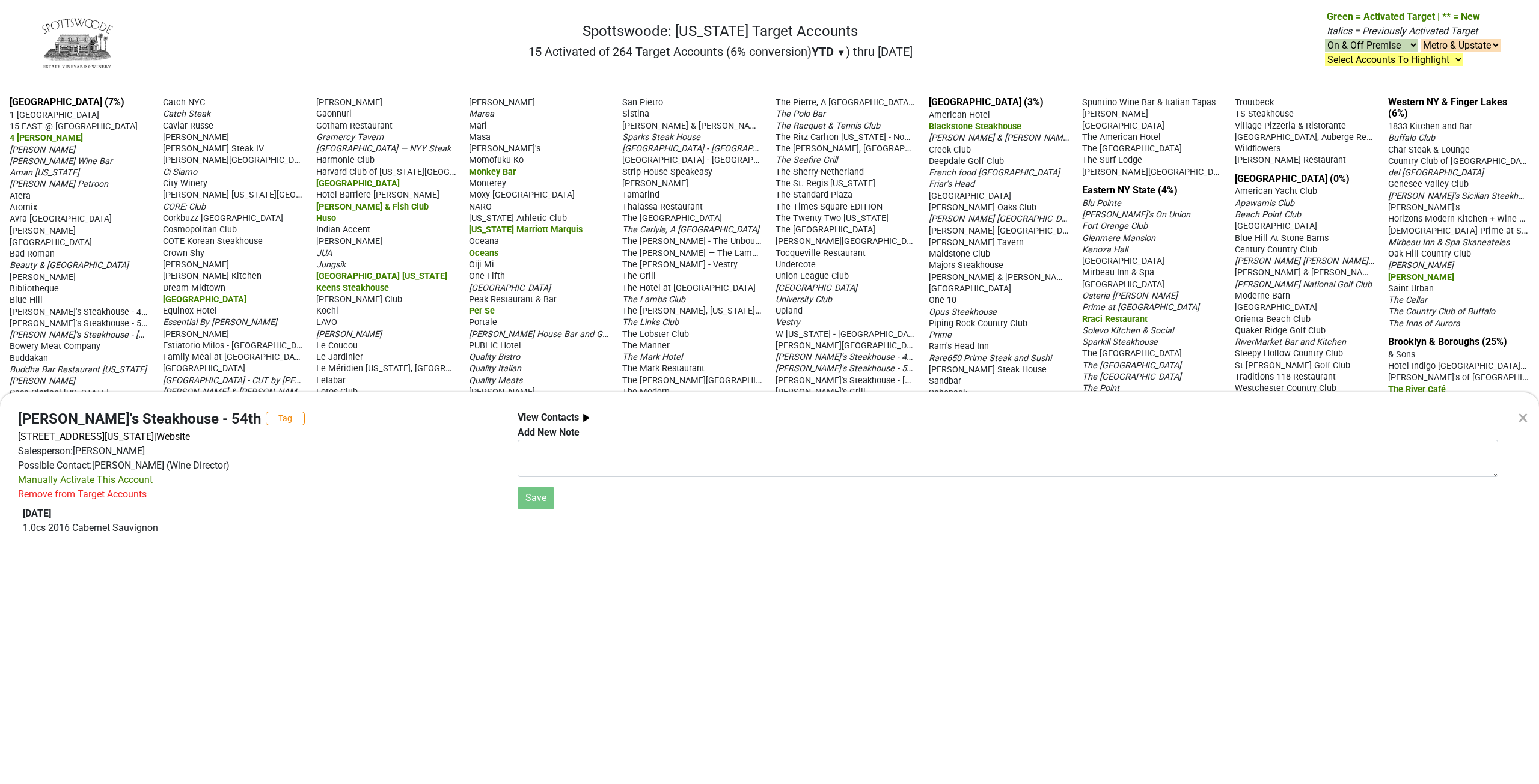
click at [826, 356] on div "× [PERSON_NAME]'s Steakhouse - 54th Tag [STREET_ADDRESS][US_STATE] | Website Sa…" at bounding box center [769, 392] width 1539 height 784
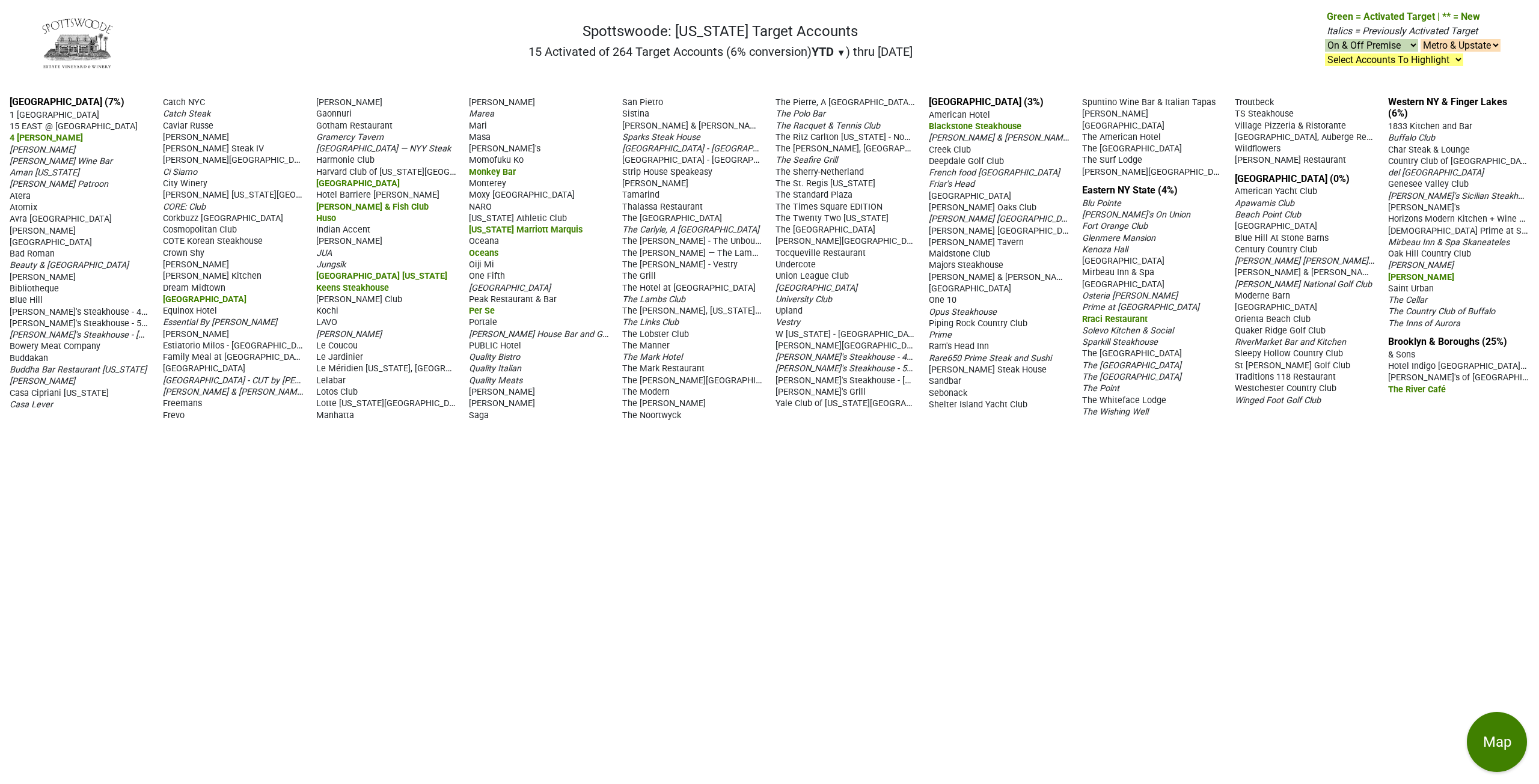
click at [832, 355] on span "[PERSON_NAME]'s Steakhouse - 41st" at bounding box center [847, 357] width 143 height 11
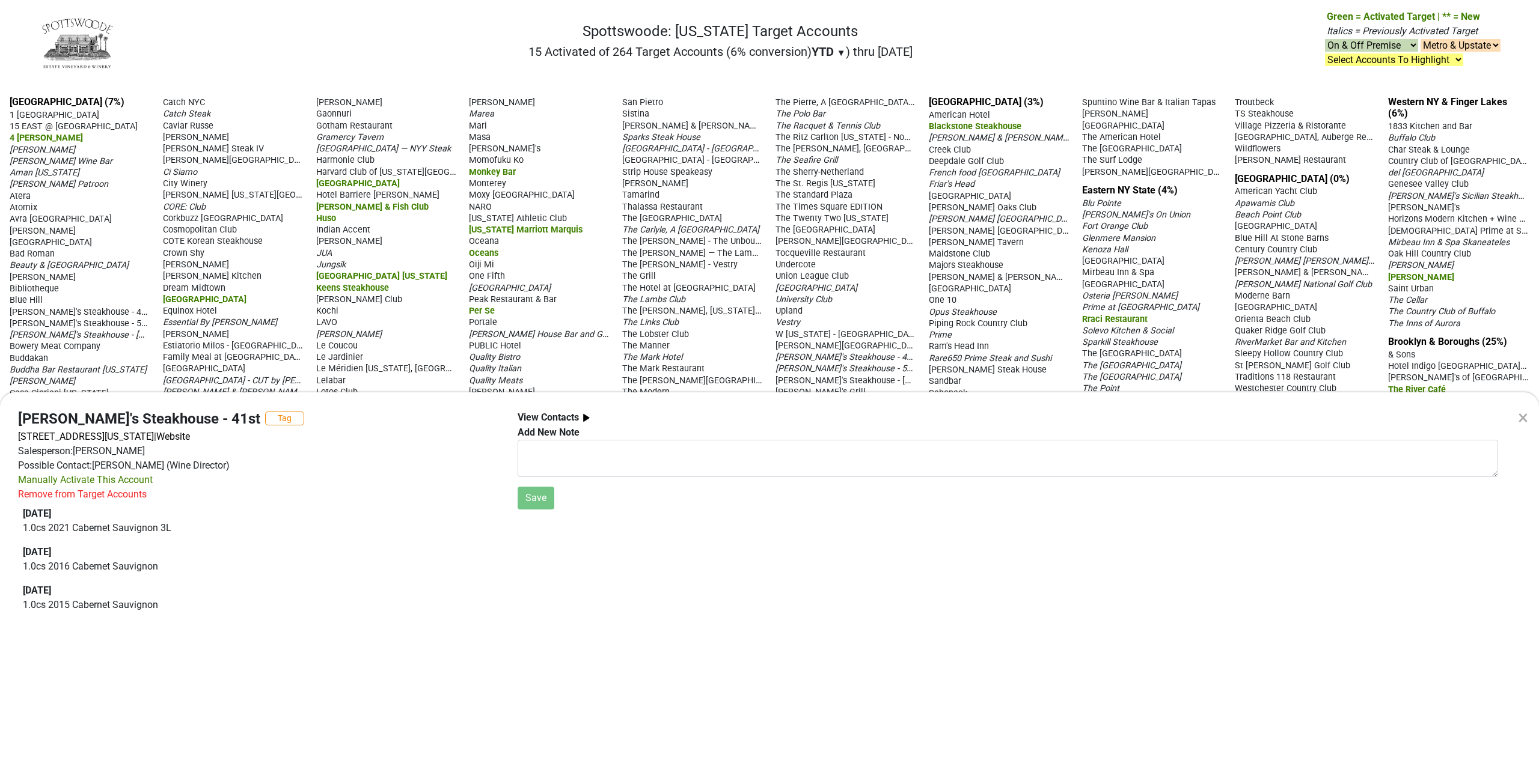
drag, startPoint x: 859, startPoint y: 363, endPoint x: 576, endPoint y: 666, distance: 414.6
click at [570, 693] on div "× [PERSON_NAME]'s Steakhouse - 41st Tag [STREET_ADDRESS][US_STATE] | Website Sa…" at bounding box center [769, 588] width 1539 height 392
